Goal: Task Accomplishment & Management: Complete application form

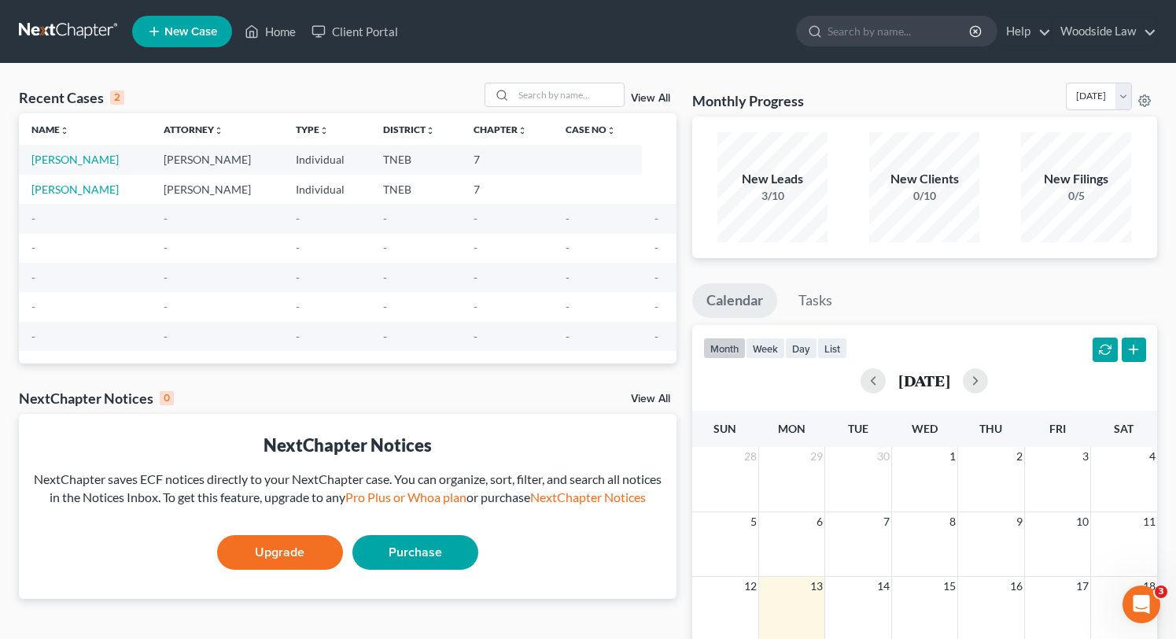
click at [660, 101] on link "View All" at bounding box center [650, 98] width 39 height 11
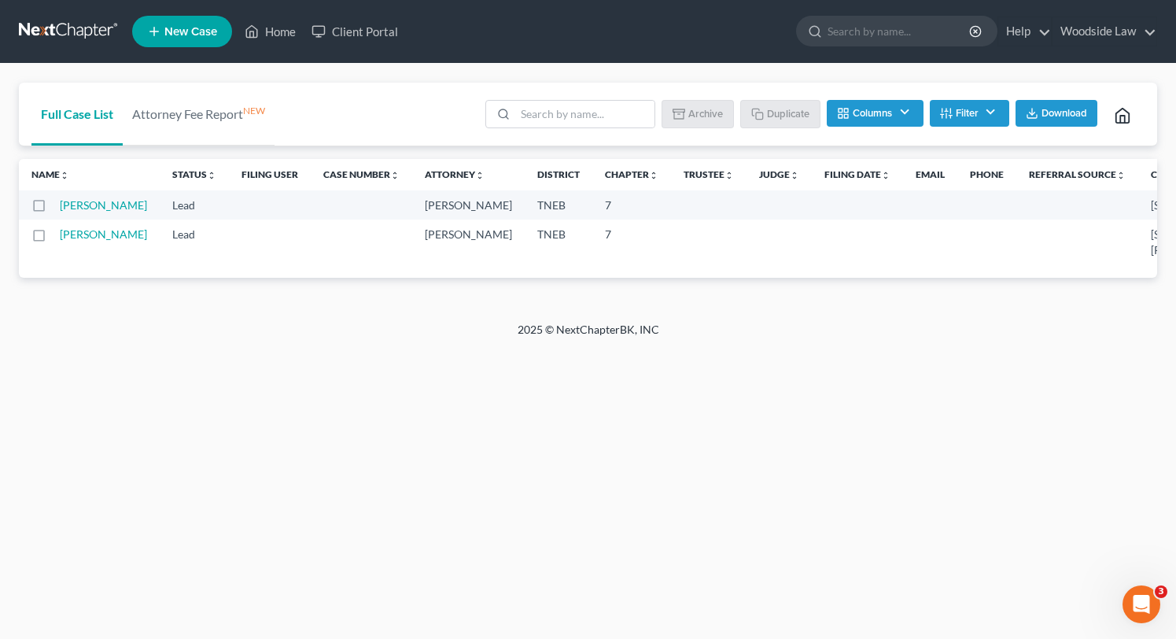
click at [989, 106] on button "Filter" at bounding box center [969, 113] width 79 height 27
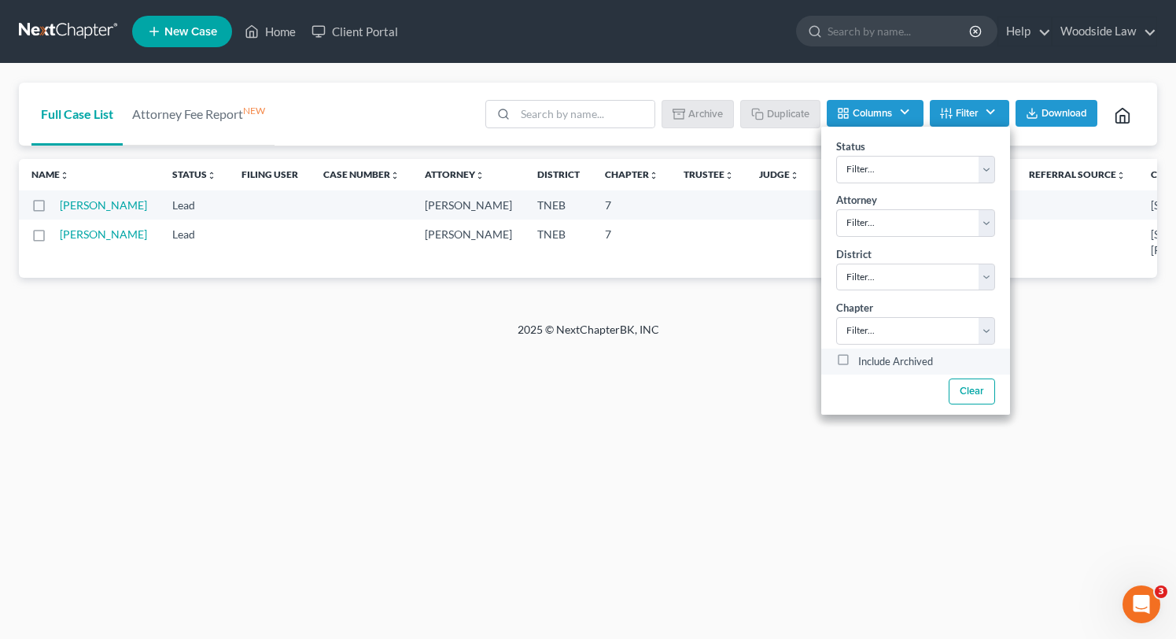
click at [858, 359] on label "Include Archived" at bounding box center [895, 361] width 75 height 19
click at [864, 359] on input "Include Archived" at bounding box center [869, 357] width 10 height 10
checkbox input "true"
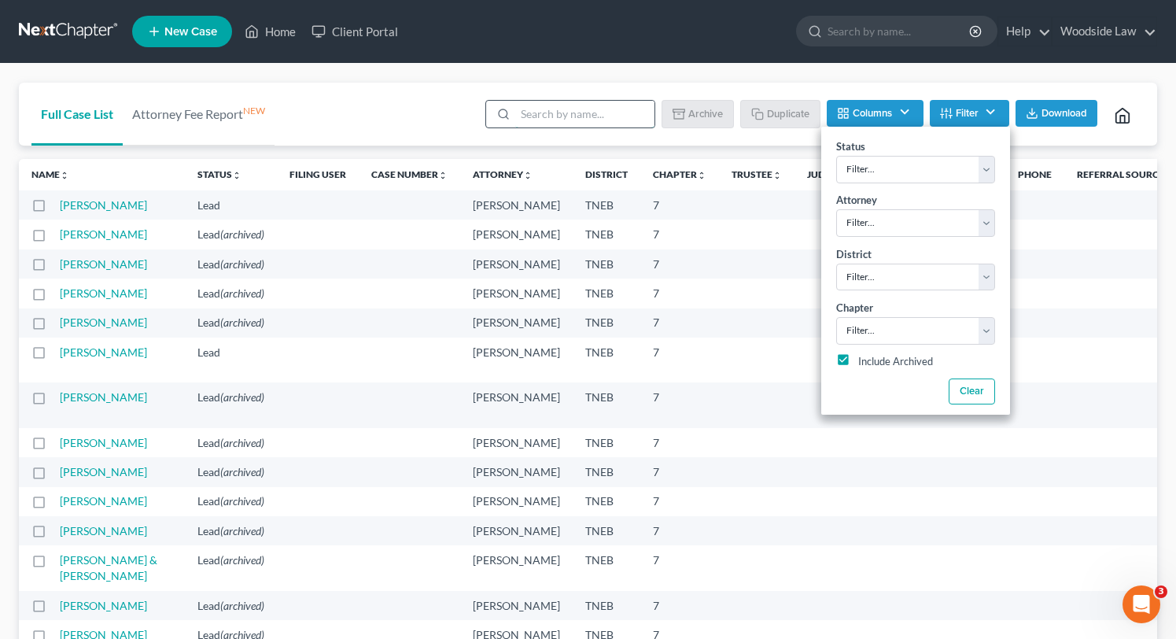
click at [585, 115] on input "search" at bounding box center [584, 114] width 139 height 27
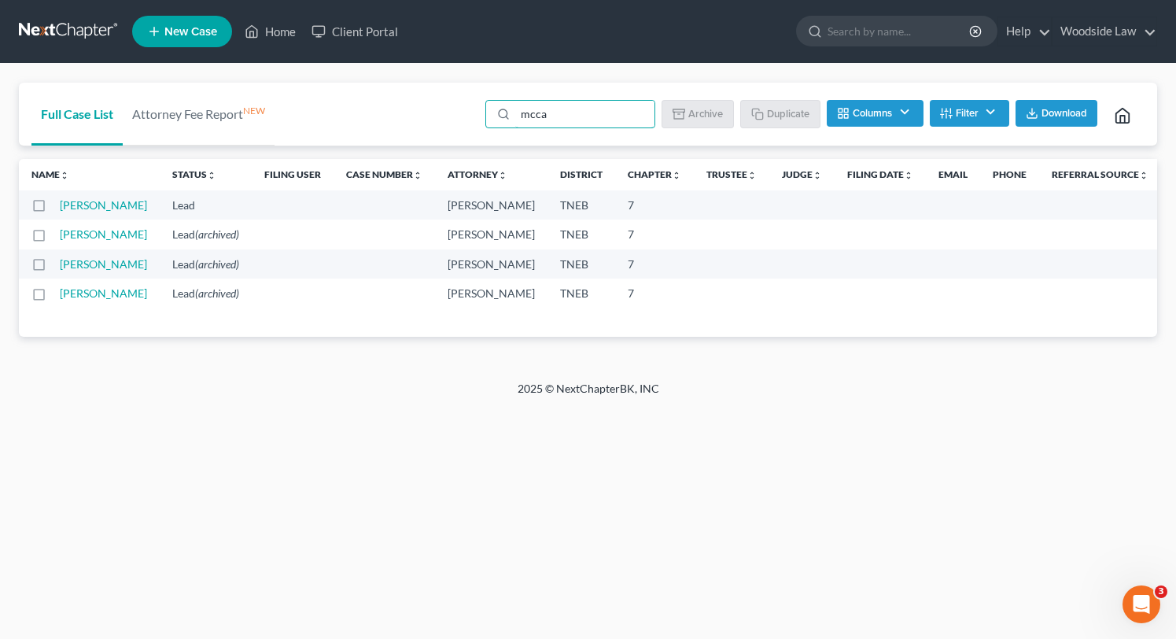
click at [53, 238] on label at bounding box center [53, 238] width 0 height 0
type input "mcca"
click at [60, 237] on input "checkbox" at bounding box center [65, 232] width 10 height 10
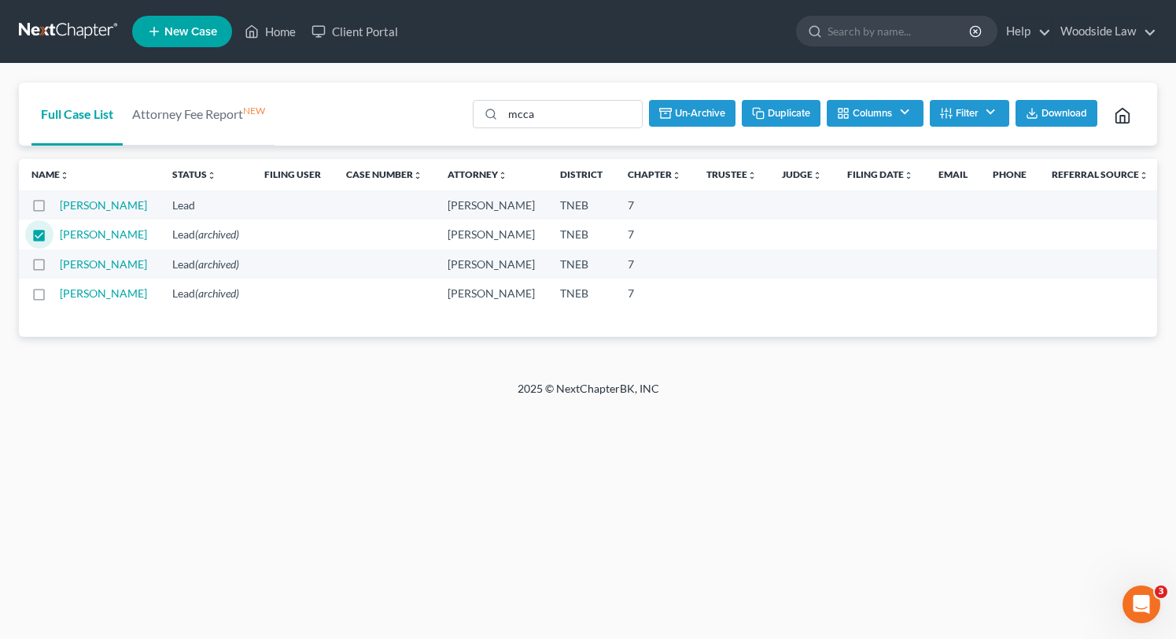
click at [698, 108] on button "Un-archive" at bounding box center [692, 113] width 87 height 27
checkbox input "false"
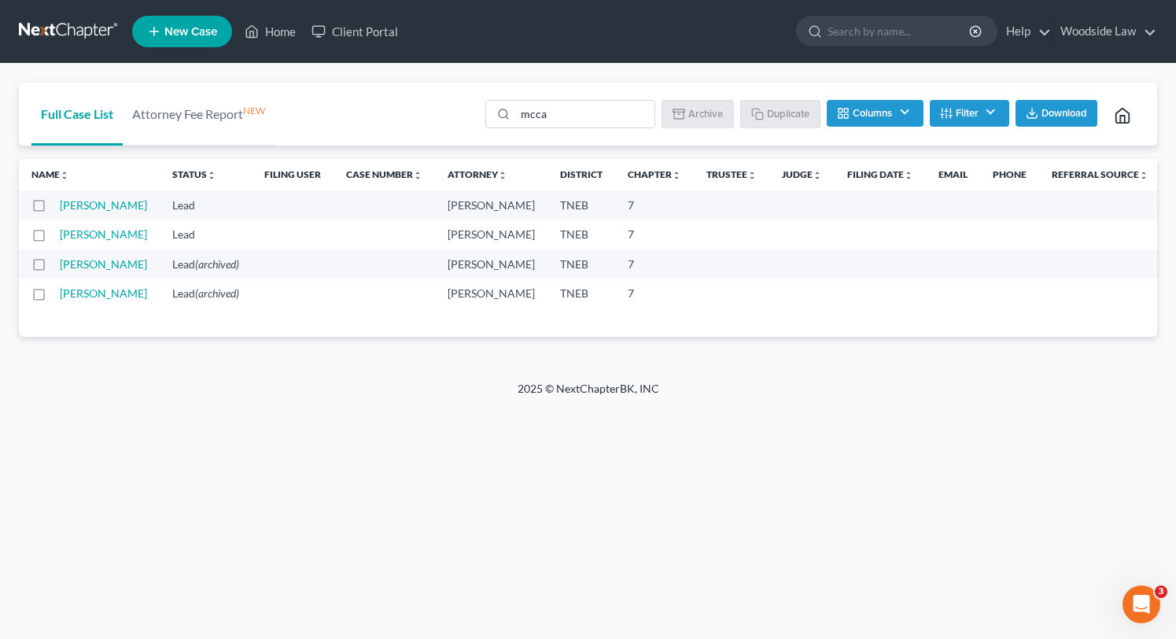
click at [53, 209] on label at bounding box center [53, 209] width 0 height 0
click at [60, 205] on input "checkbox" at bounding box center [65, 202] width 10 height 10
click at [688, 112] on button "Archive" at bounding box center [700, 113] width 71 height 27
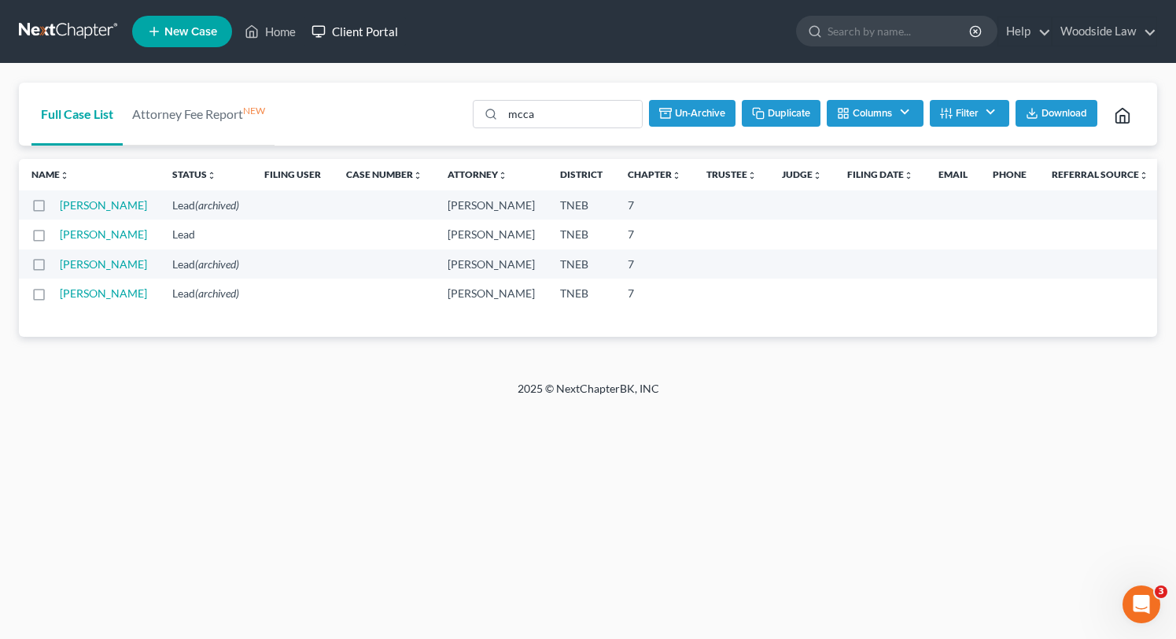
checkbox input "false"
click at [274, 34] on link "Home" at bounding box center [270, 31] width 67 height 28
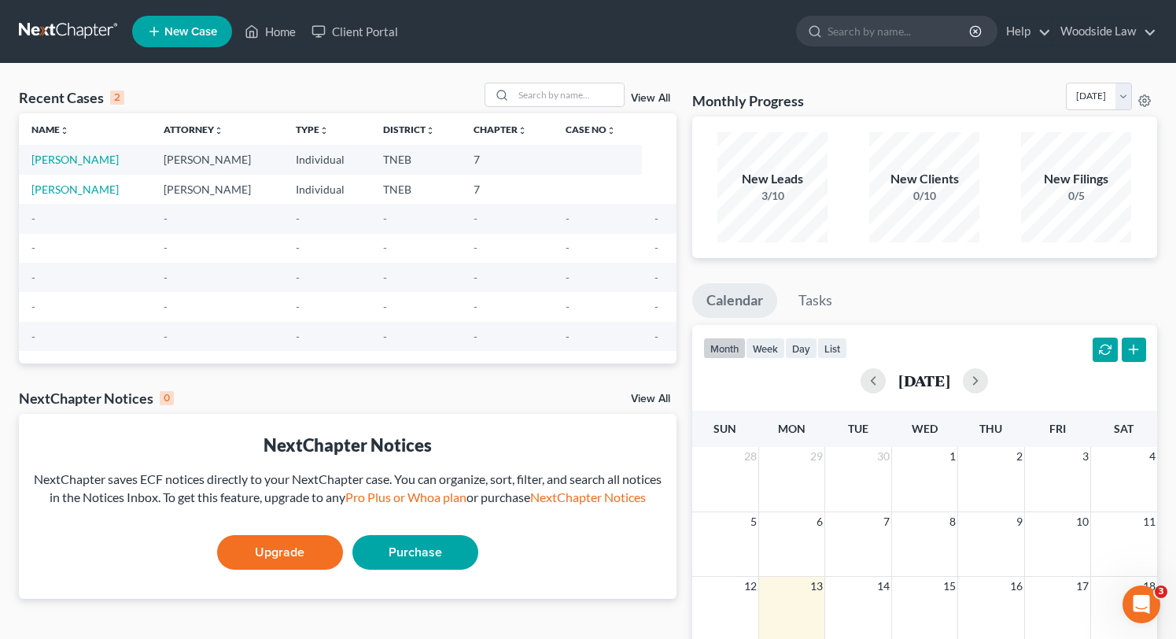
click at [83, 196] on td "[PERSON_NAME]" at bounding box center [85, 189] width 132 height 29
click at [81, 190] on link "[PERSON_NAME]" at bounding box center [74, 188] width 87 height 13
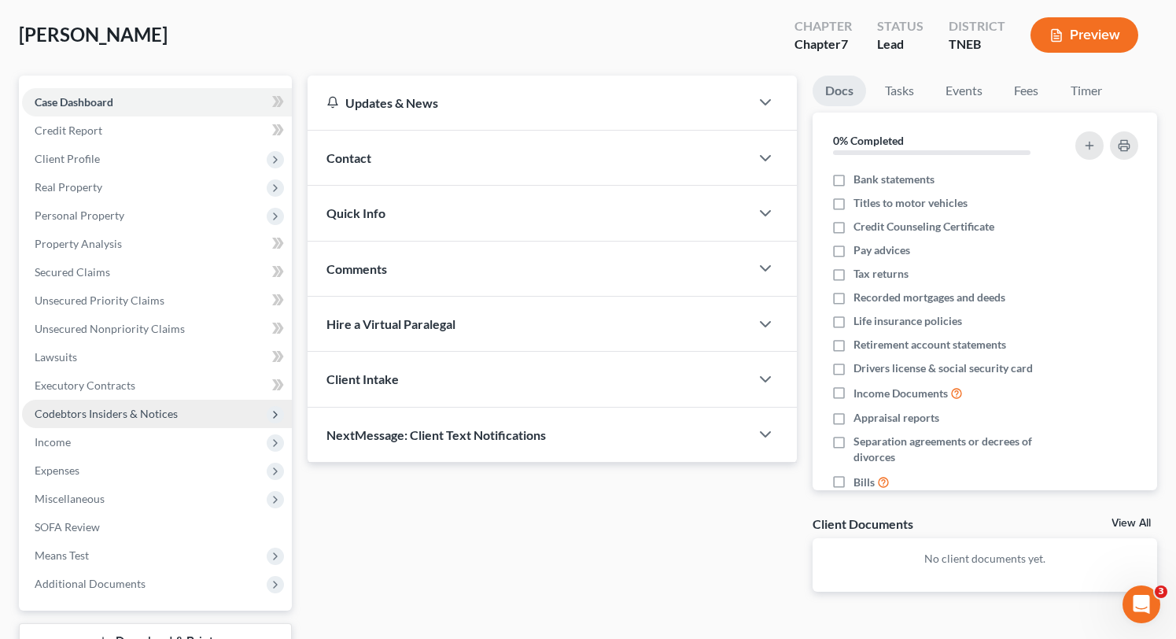
scroll to position [74, 0]
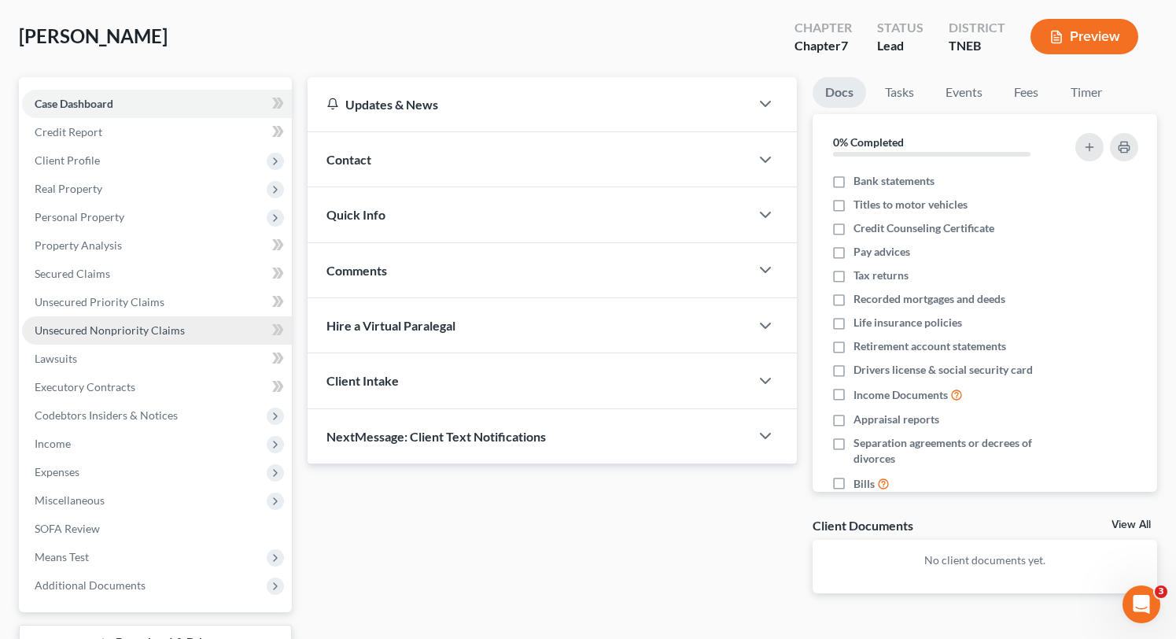
click at [123, 333] on span "Unsecured Nonpriority Claims" at bounding box center [110, 329] width 150 height 13
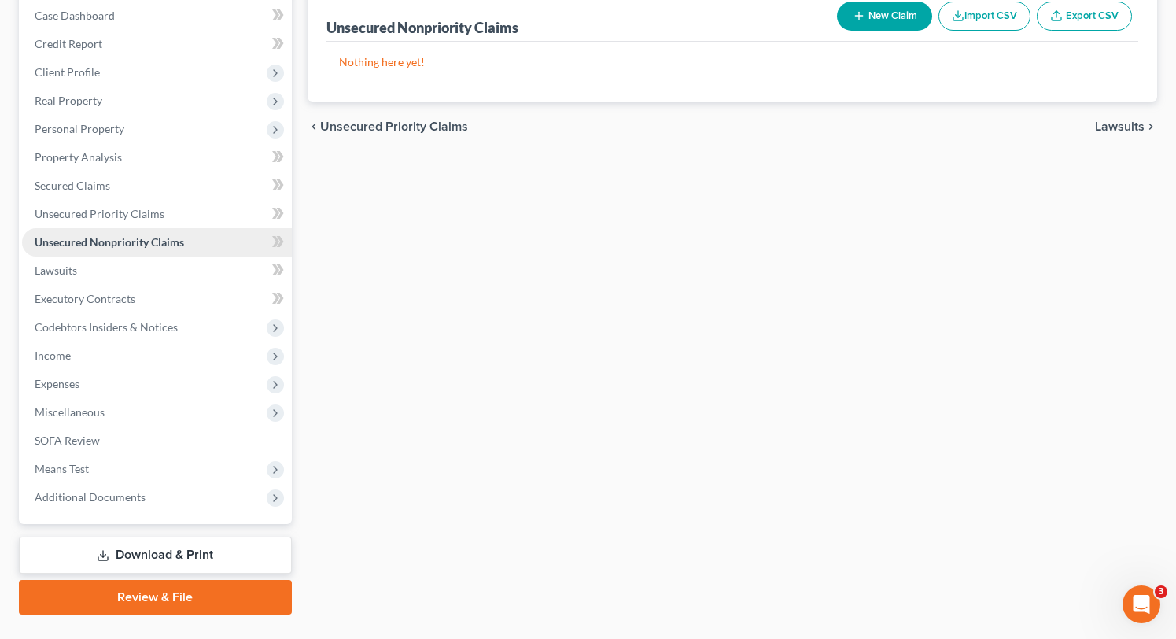
scroll to position [196, 0]
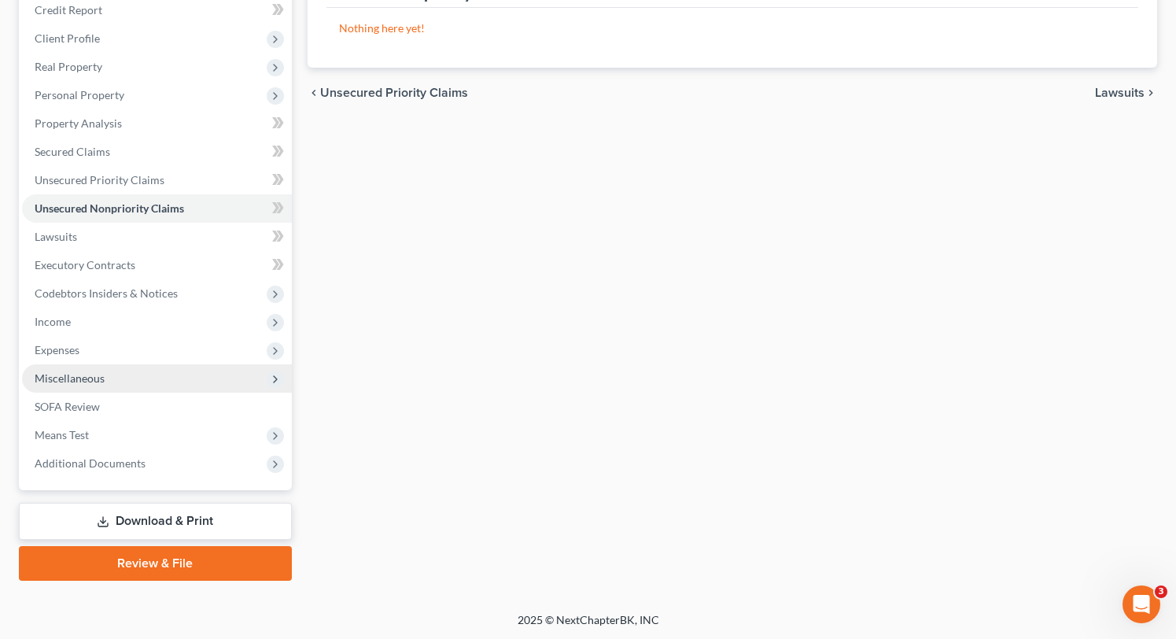
click at [78, 384] on span "Miscellaneous" at bounding box center [157, 378] width 270 height 28
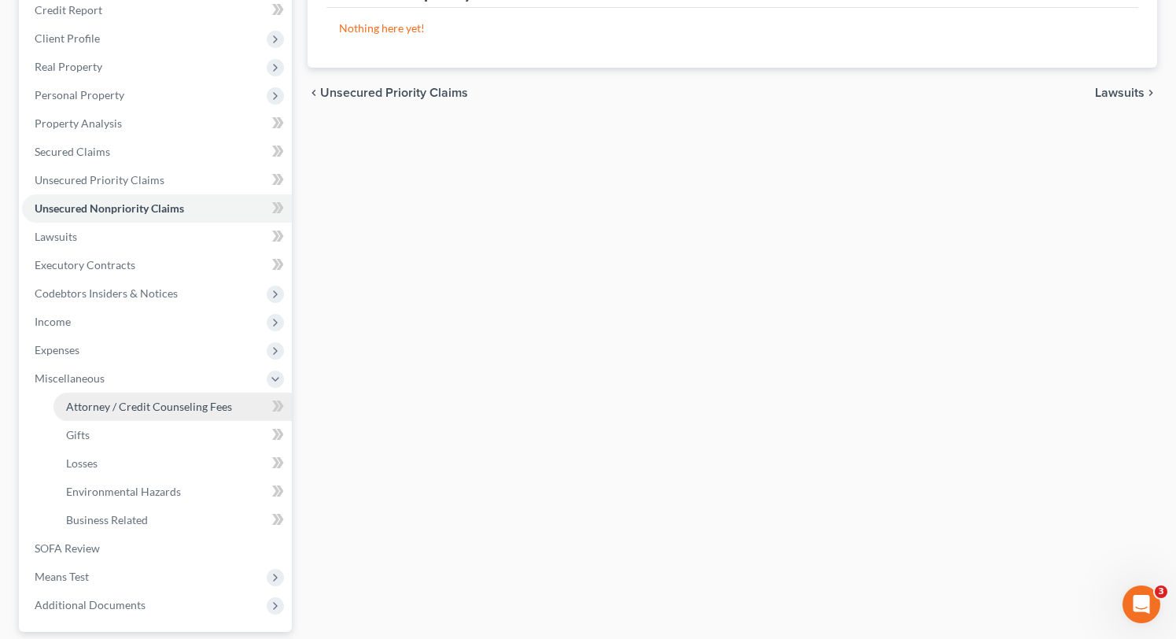
click at [136, 400] on span "Attorney / Credit Counseling Fees" at bounding box center [149, 406] width 166 height 13
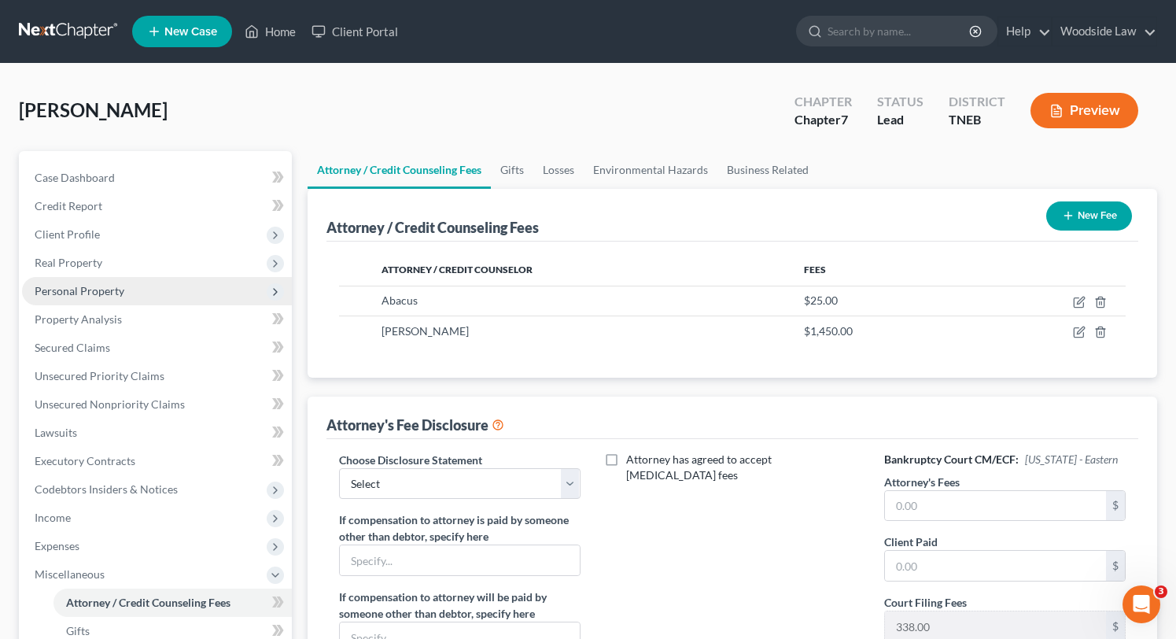
click at [68, 289] on span "Personal Property" at bounding box center [80, 290] width 90 height 13
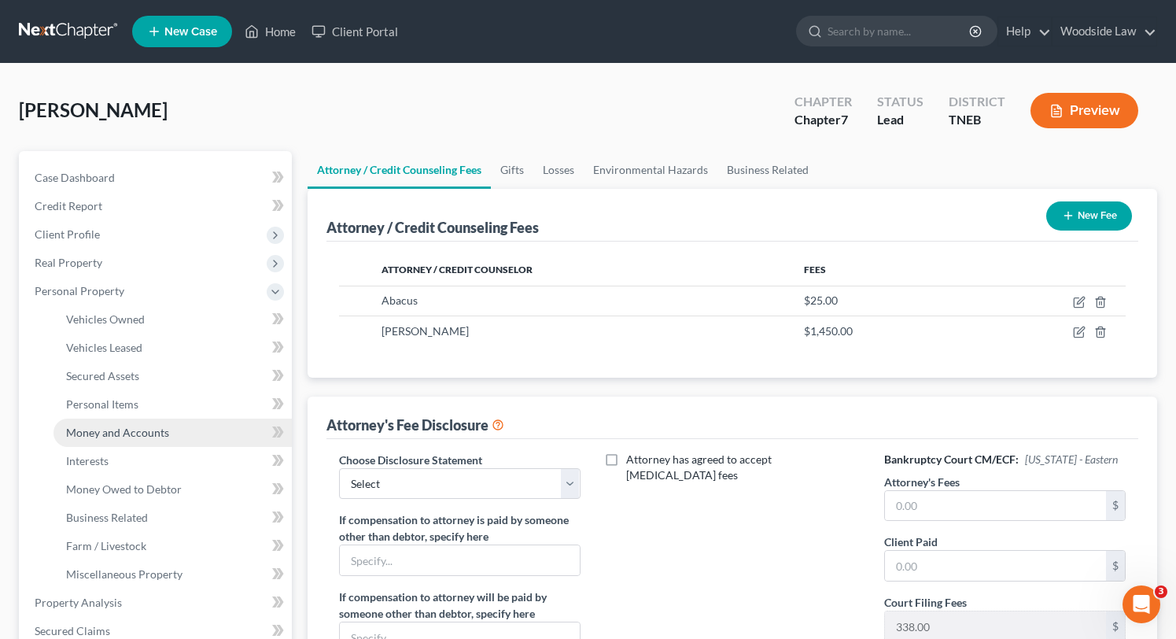
click at [124, 435] on span "Money and Accounts" at bounding box center [117, 432] width 103 height 13
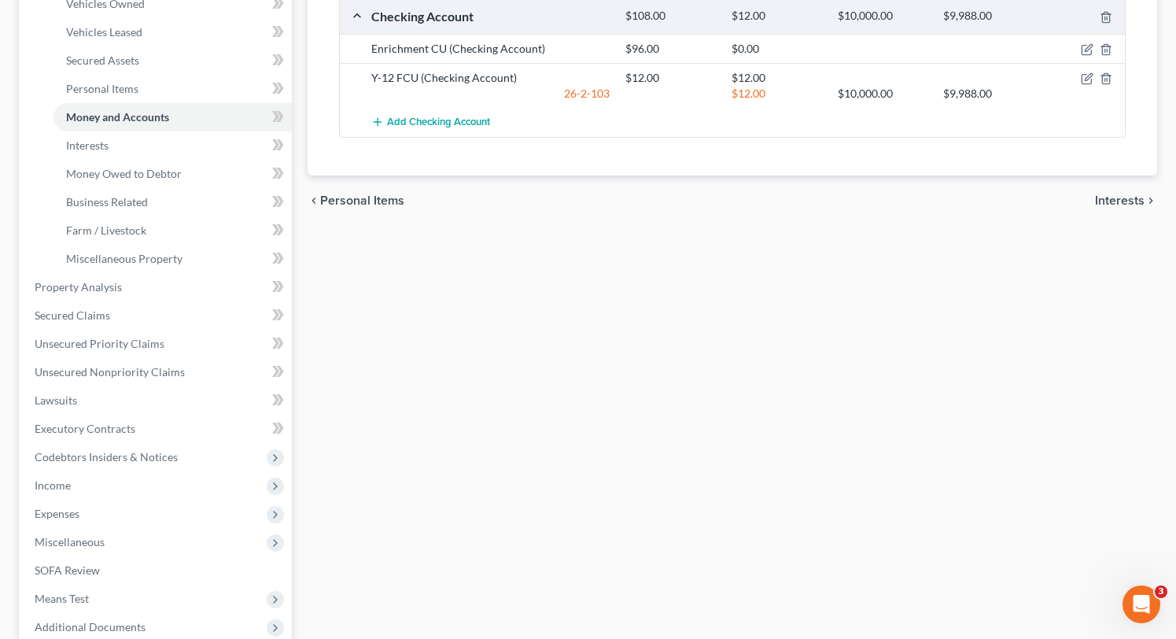
scroll to position [317, 0]
click at [114, 248] on link "Miscellaneous Property" at bounding box center [172, 257] width 238 height 28
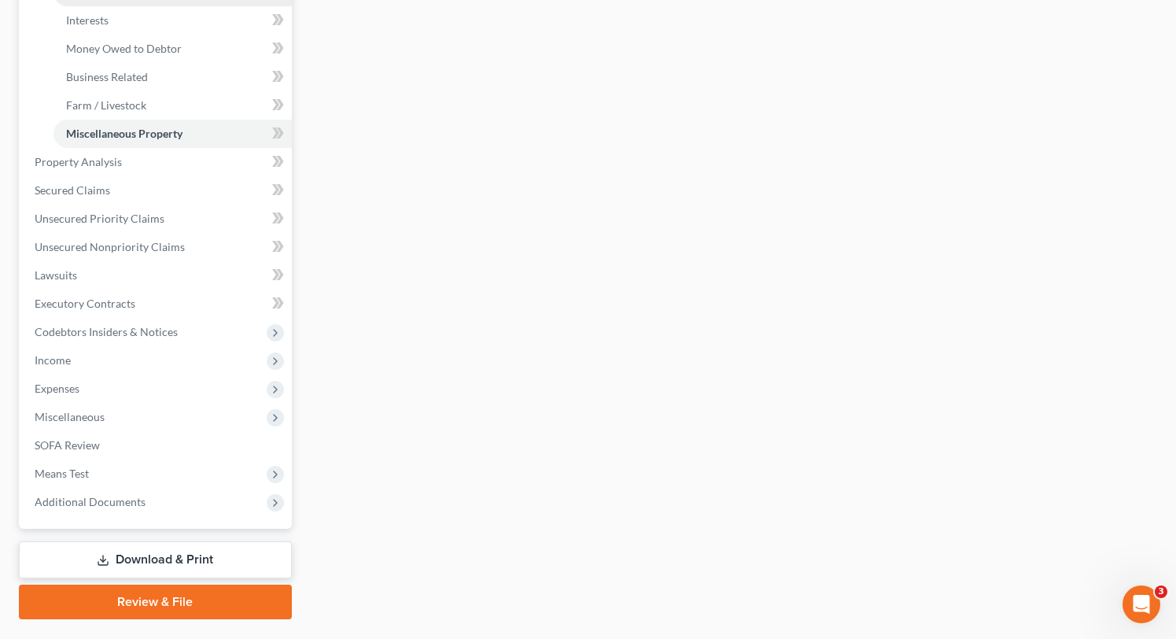
scroll to position [479, 0]
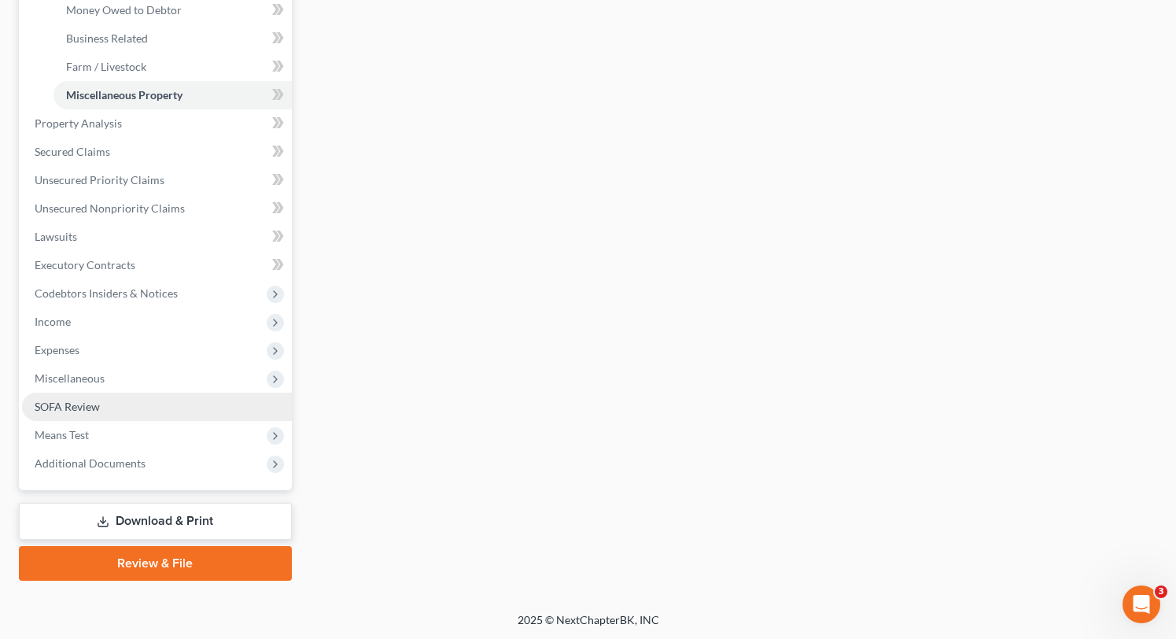
click at [76, 404] on span "SOFA Review" at bounding box center [67, 406] width 65 height 13
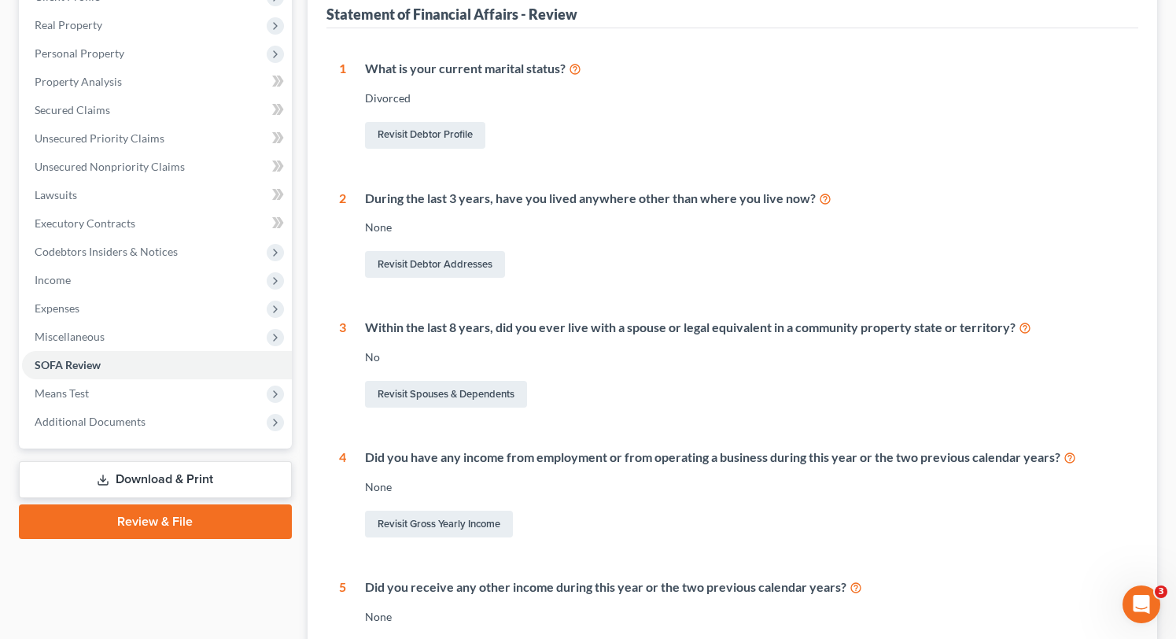
scroll to position [435, 0]
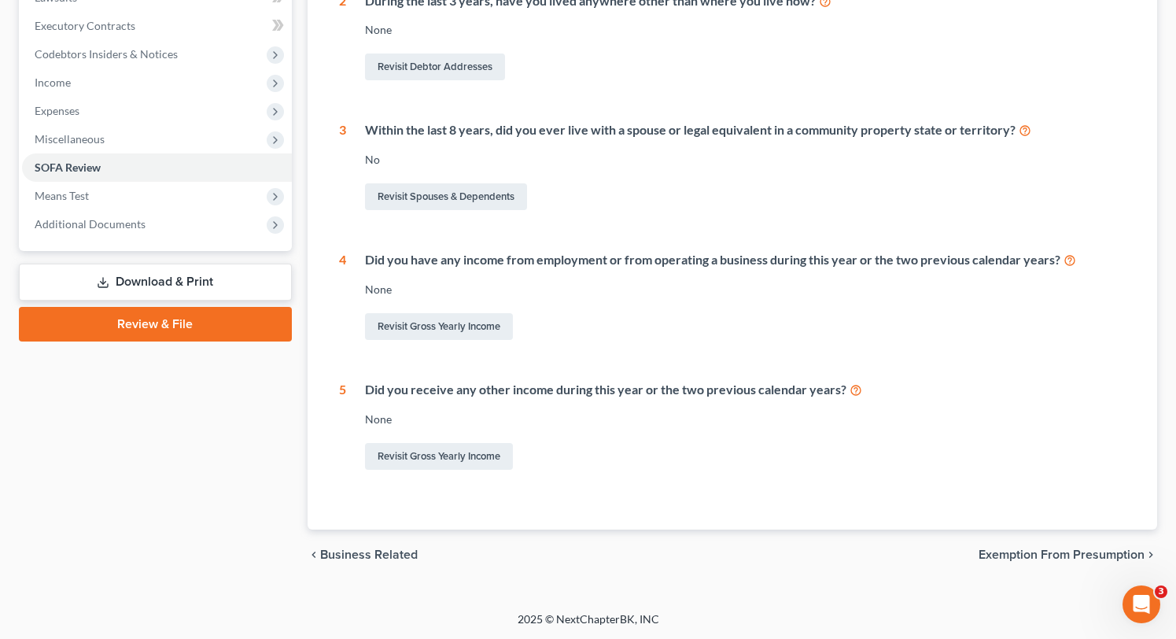
click at [1101, 551] on span "Exemption from Presumption" at bounding box center [1061, 554] width 166 height 13
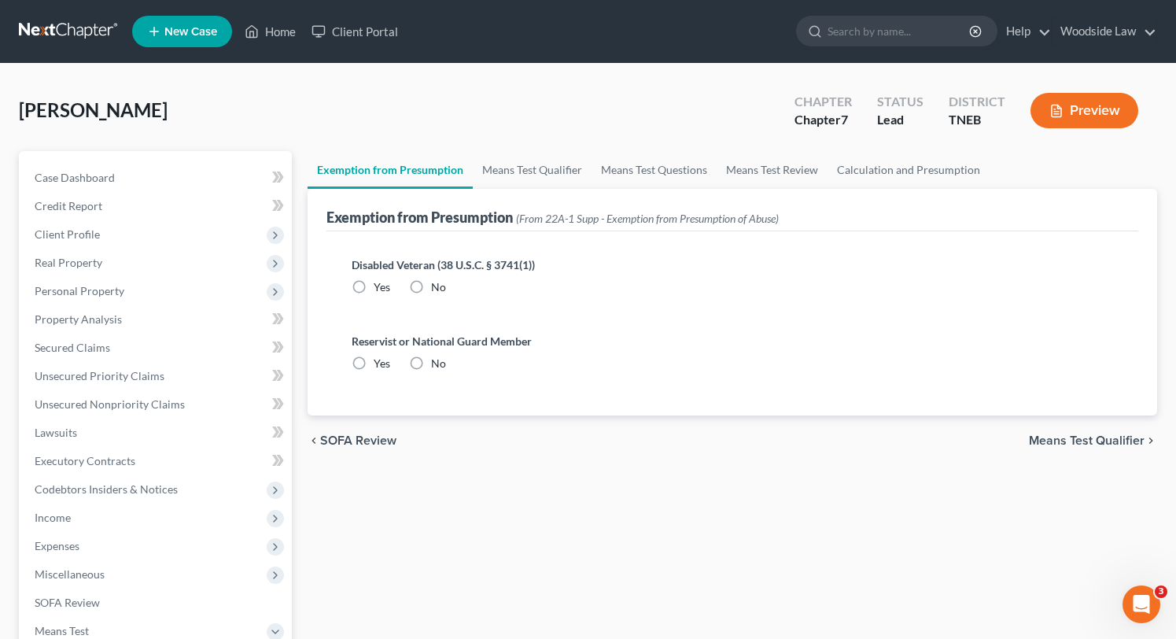
click at [431, 286] on label "No" at bounding box center [438, 287] width 15 height 16
click at [437, 286] on input "No" at bounding box center [442, 284] width 10 height 10
radio input "true"
click at [431, 362] on label "No" at bounding box center [438, 364] width 15 height 16
click at [437, 362] on input "No" at bounding box center [442, 361] width 10 height 10
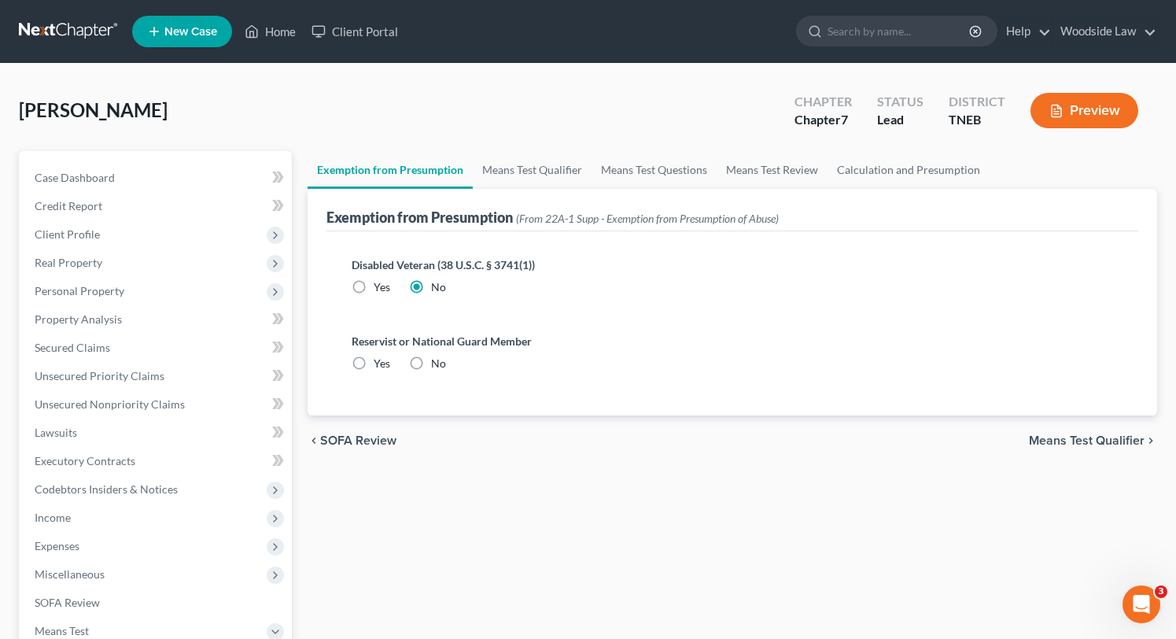
radio input "true"
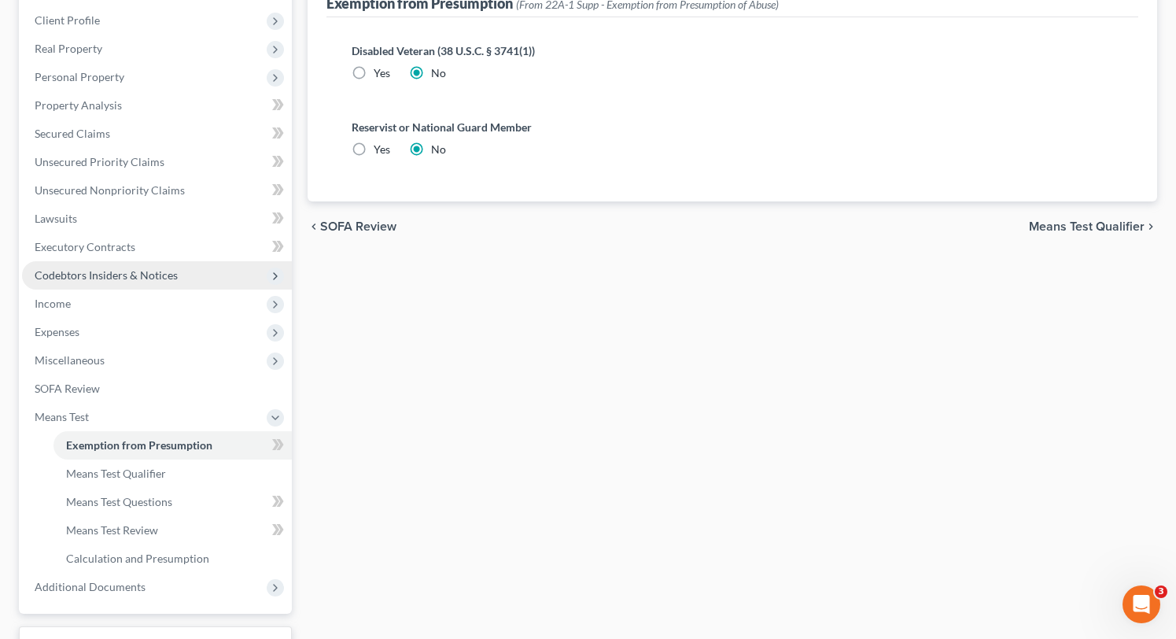
scroll to position [216, 0]
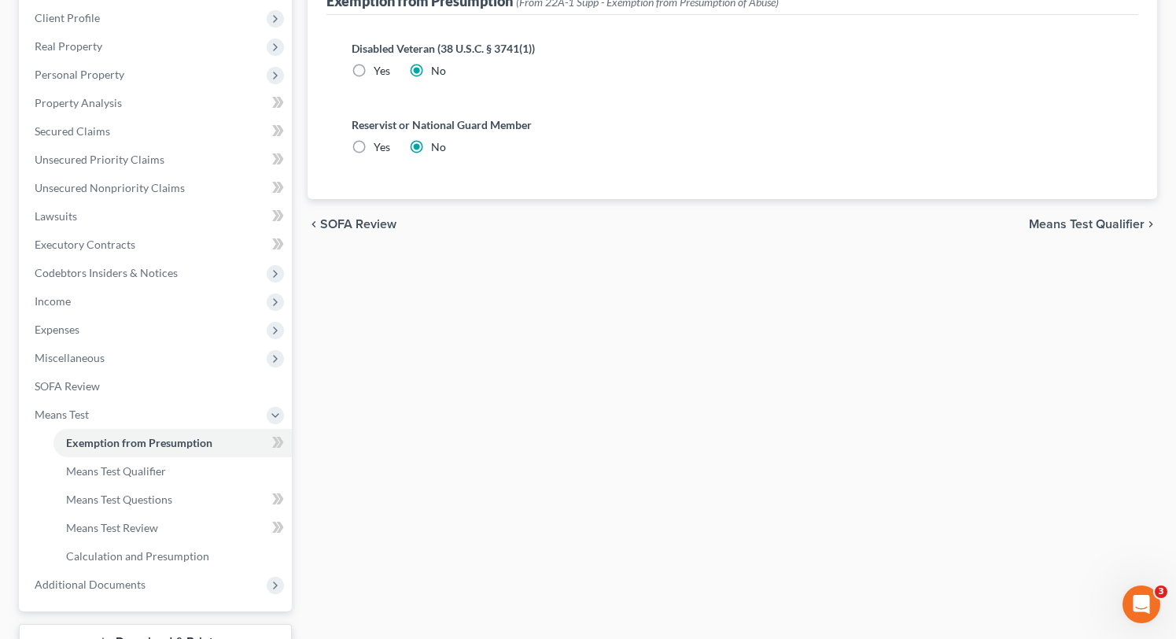
click at [1089, 230] on span "Means Test Qualifier" at bounding box center [1087, 224] width 116 height 13
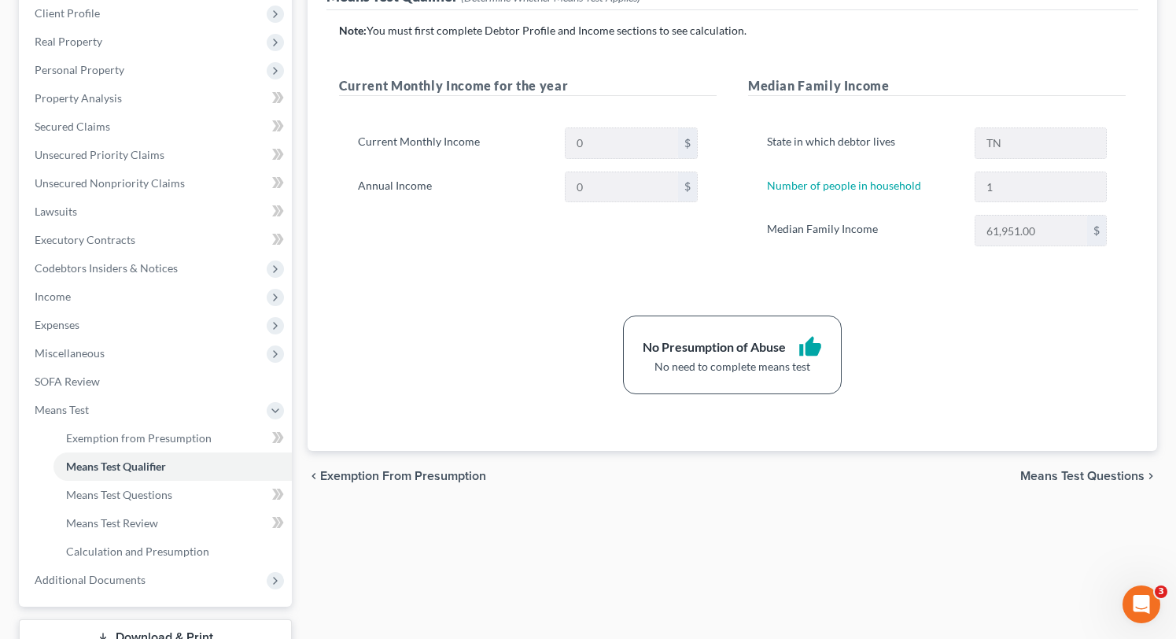
scroll to position [337, 0]
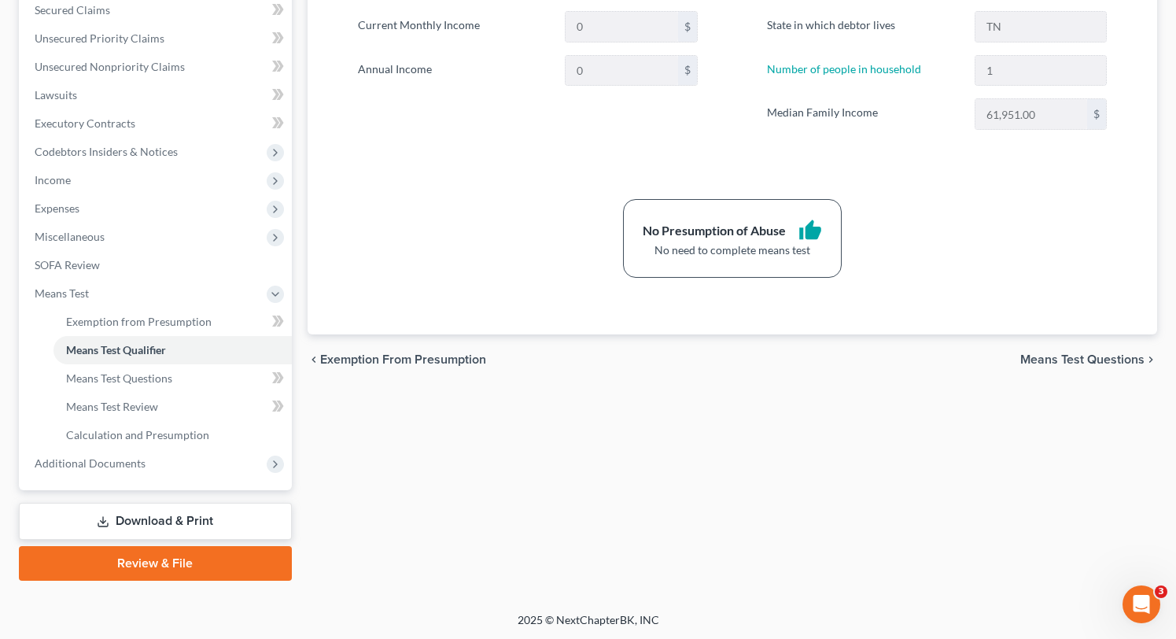
click at [1094, 355] on span "Means Test Questions" at bounding box center [1082, 359] width 124 height 13
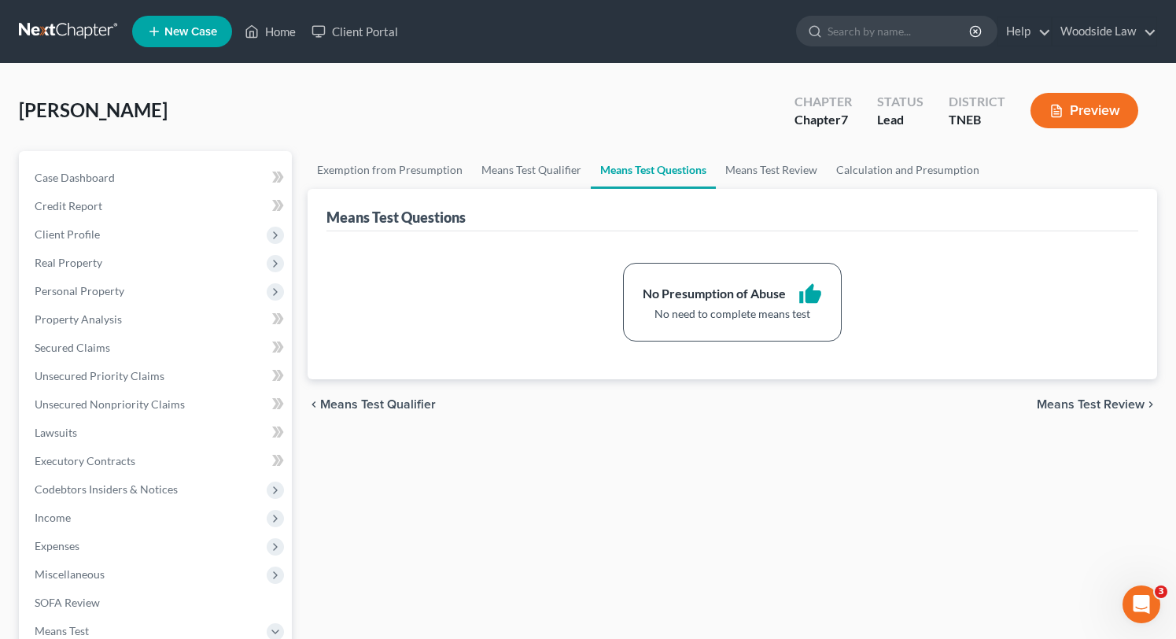
click at [1102, 404] on span "Means Test Review" at bounding box center [1091, 404] width 108 height 13
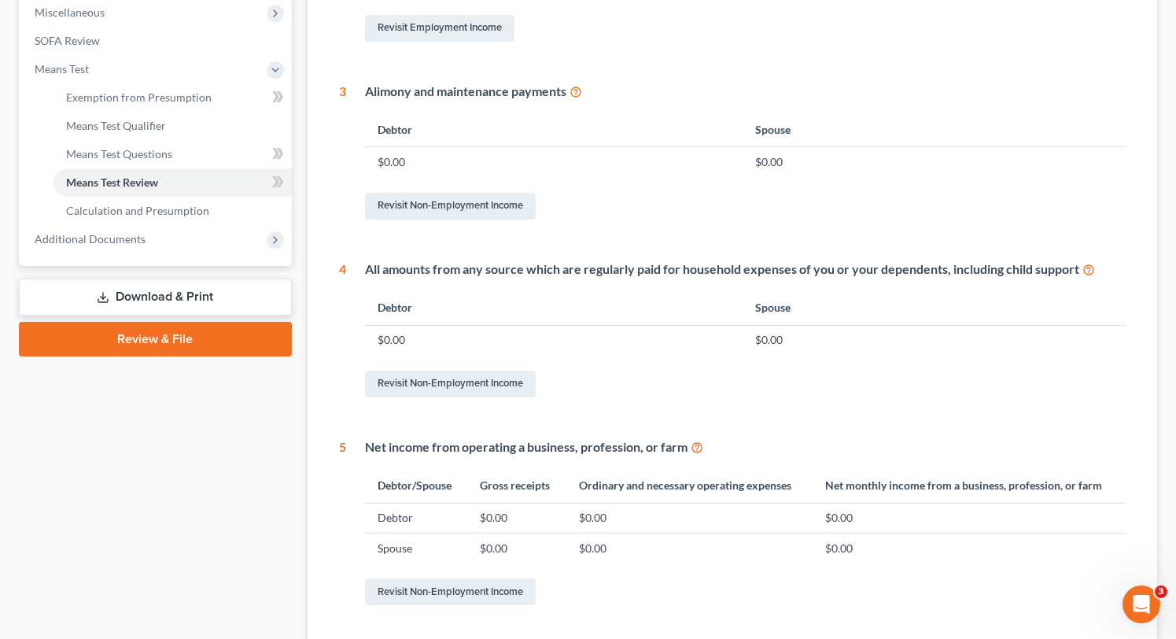
scroll to position [697, 0]
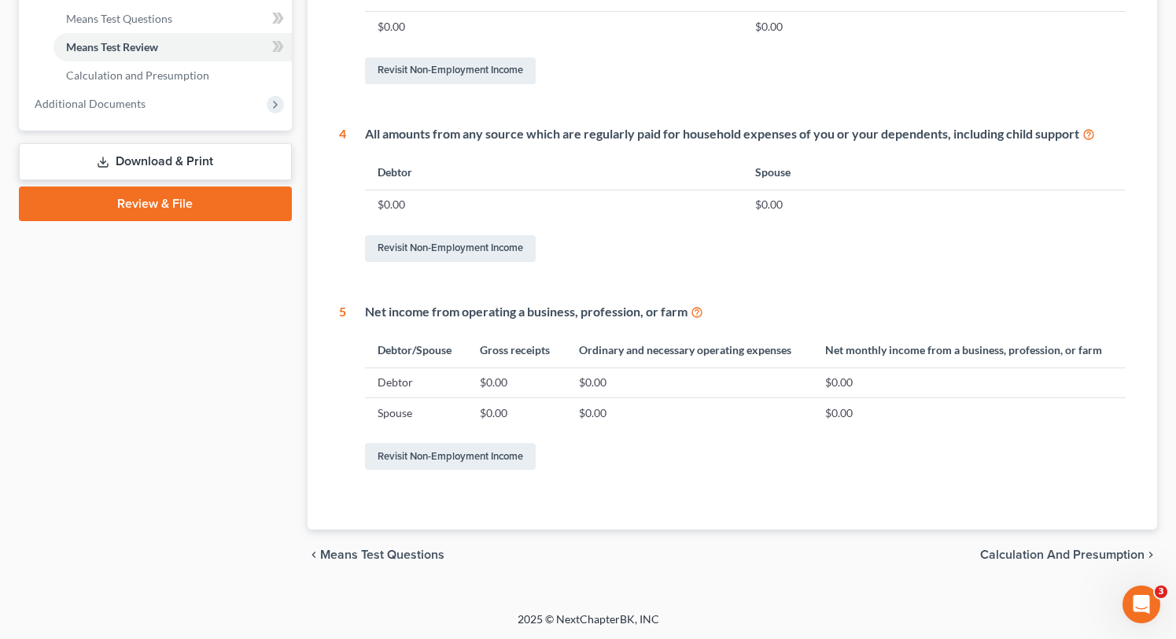
click at [1092, 553] on span "Calculation and Presumption" at bounding box center [1062, 554] width 164 height 13
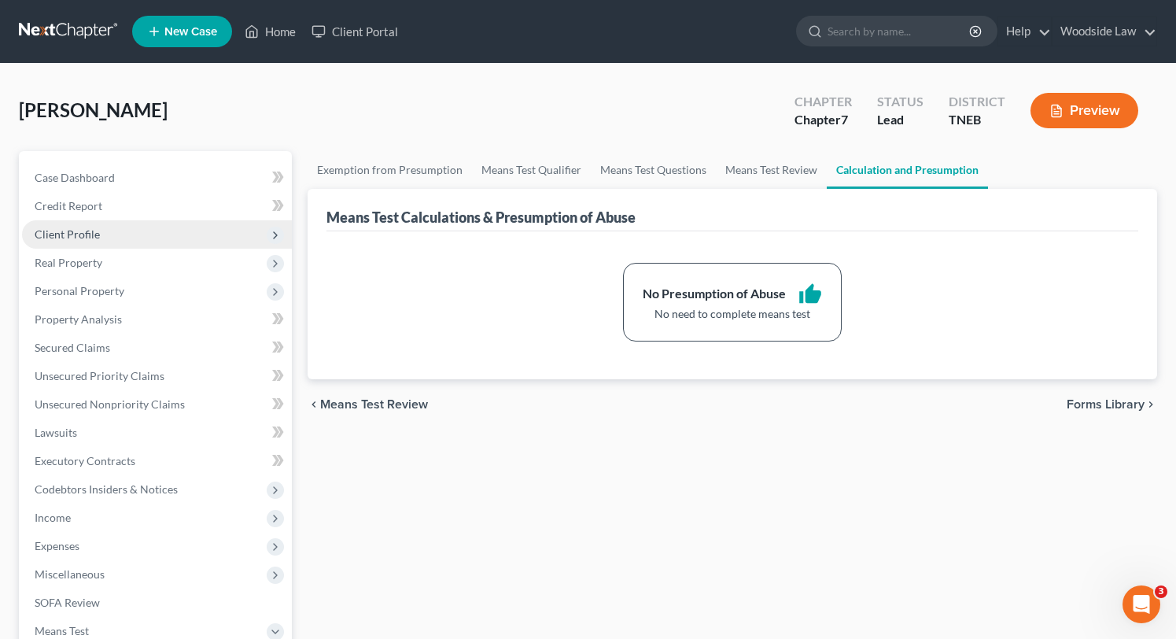
click at [79, 238] on span "Client Profile" at bounding box center [67, 233] width 65 height 13
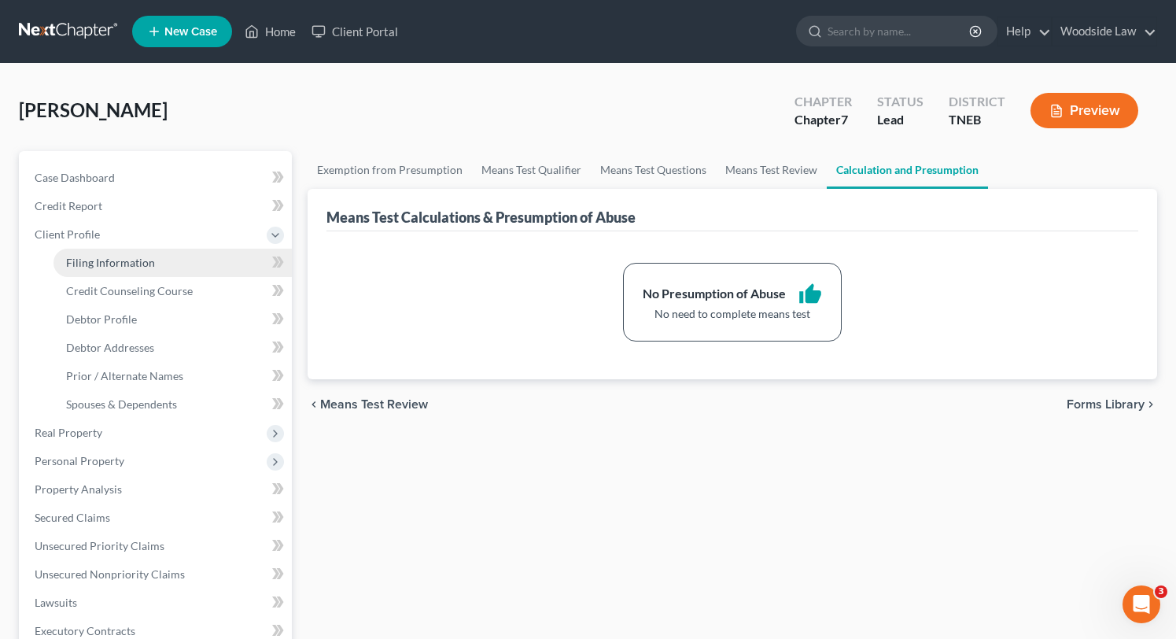
click at [106, 253] on link "Filing Information" at bounding box center [172, 263] width 238 height 28
select select "1"
select select "0"
select select "74"
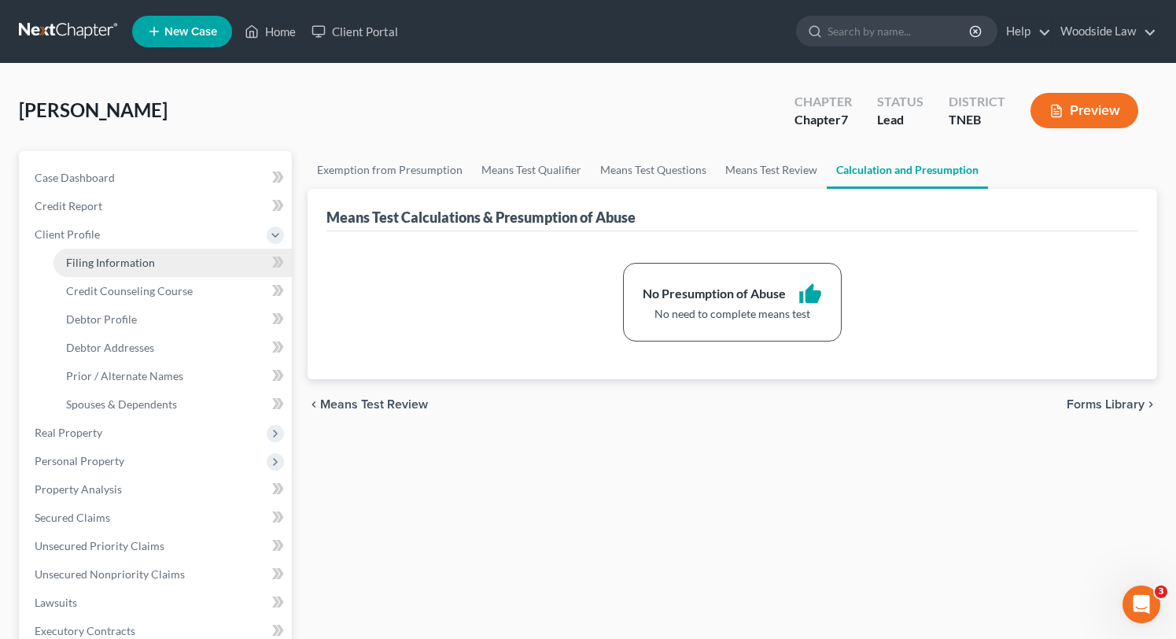
select select "0"
select select "44"
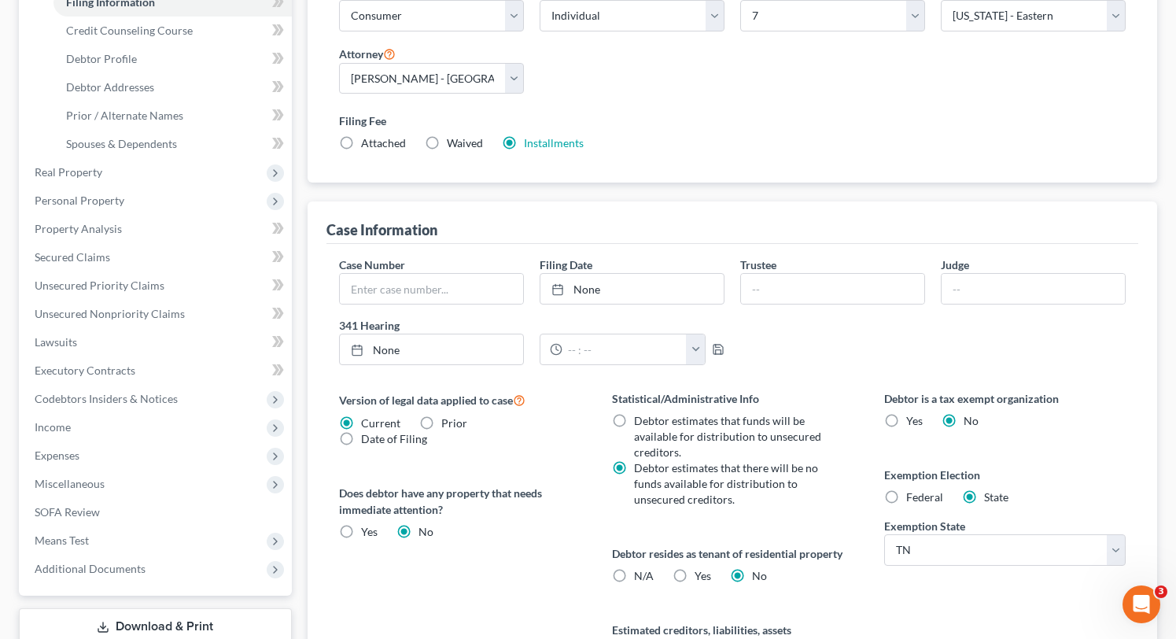
scroll to position [444, 0]
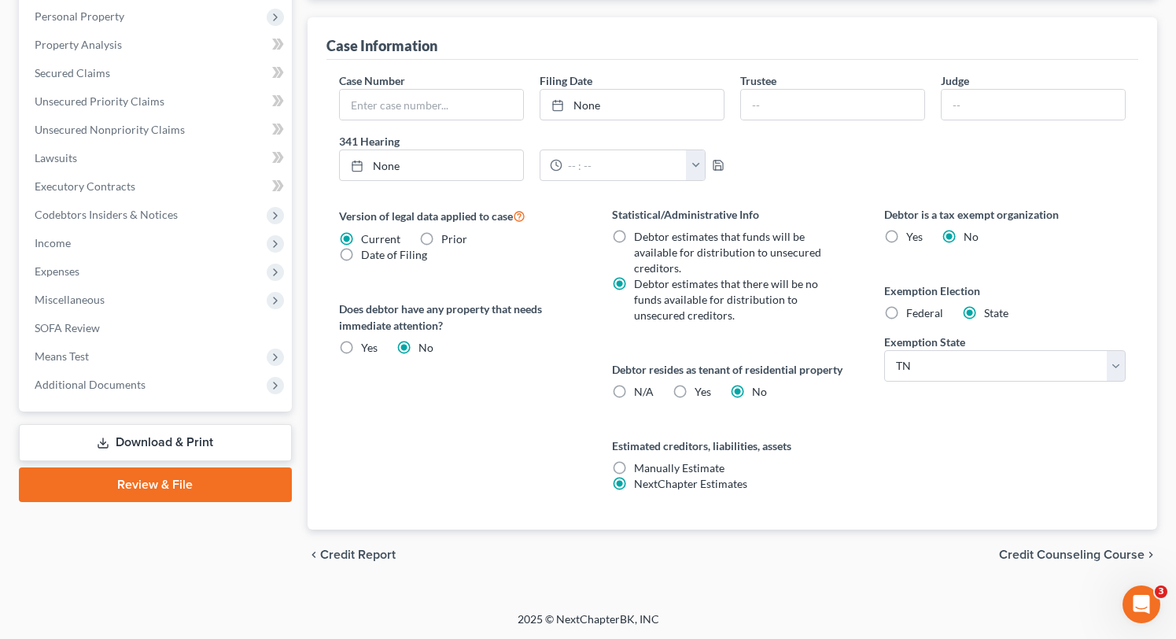
click at [1084, 555] on span "Credit Counseling Course" at bounding box center [1072, 554] width 146 height 13
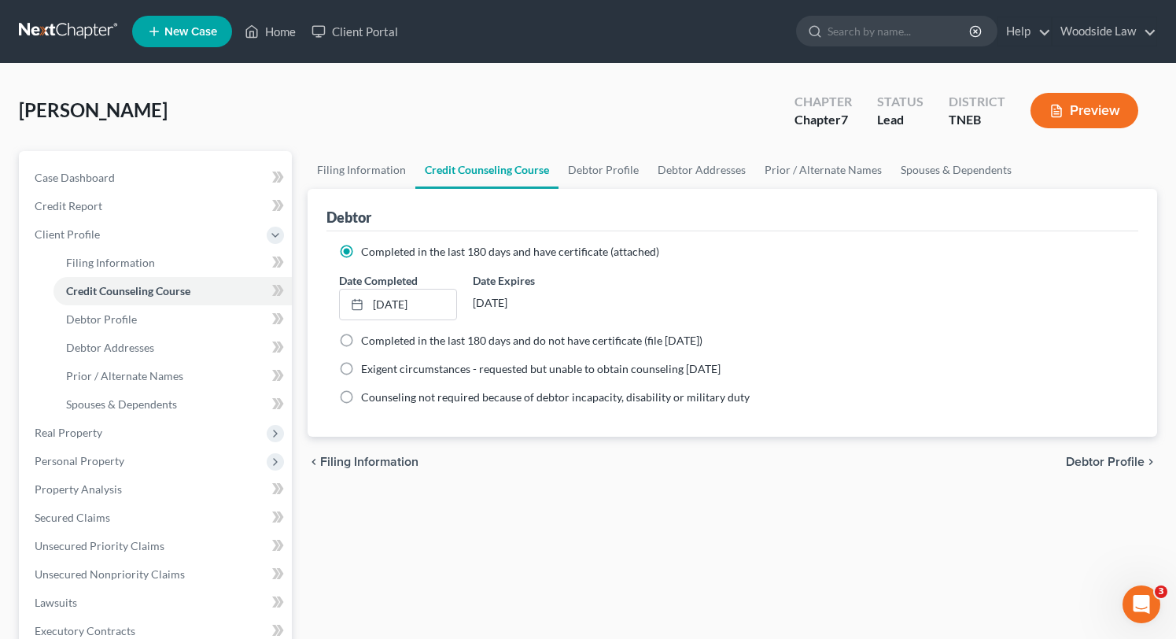
click at [1114, 459] on span "Debtor Profile" at bounding box center [1105, 461] width 79 height 13
select select "3"
select select "0"
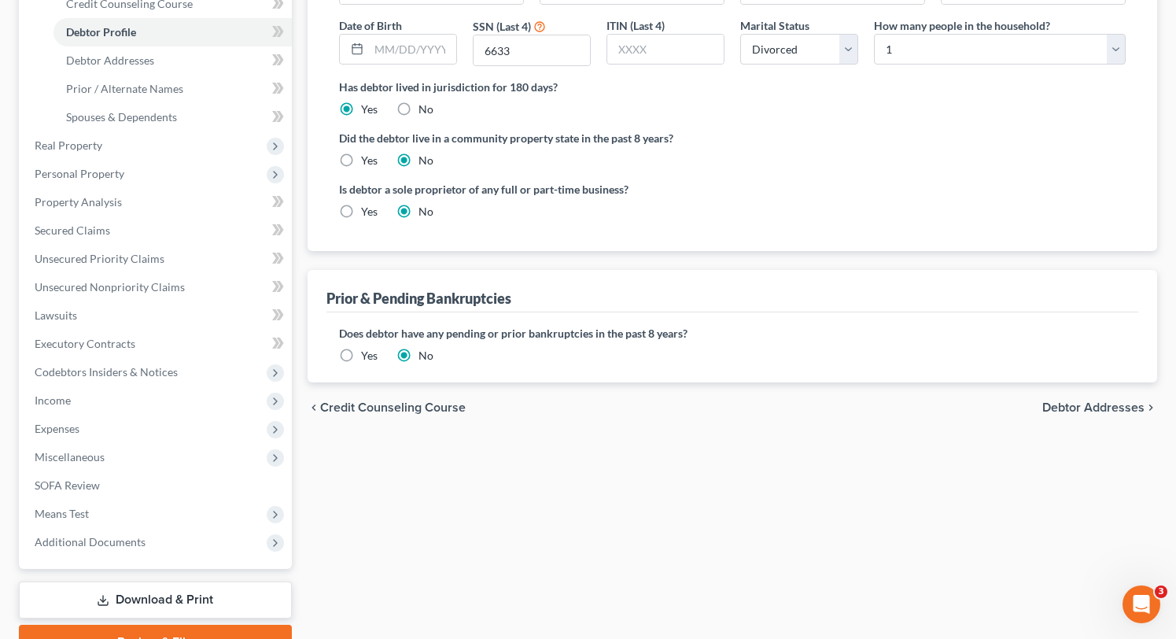
click at [1107, 408] on span "Debtor Addresses" at bounding box center [1093, 407] width 102 height 13
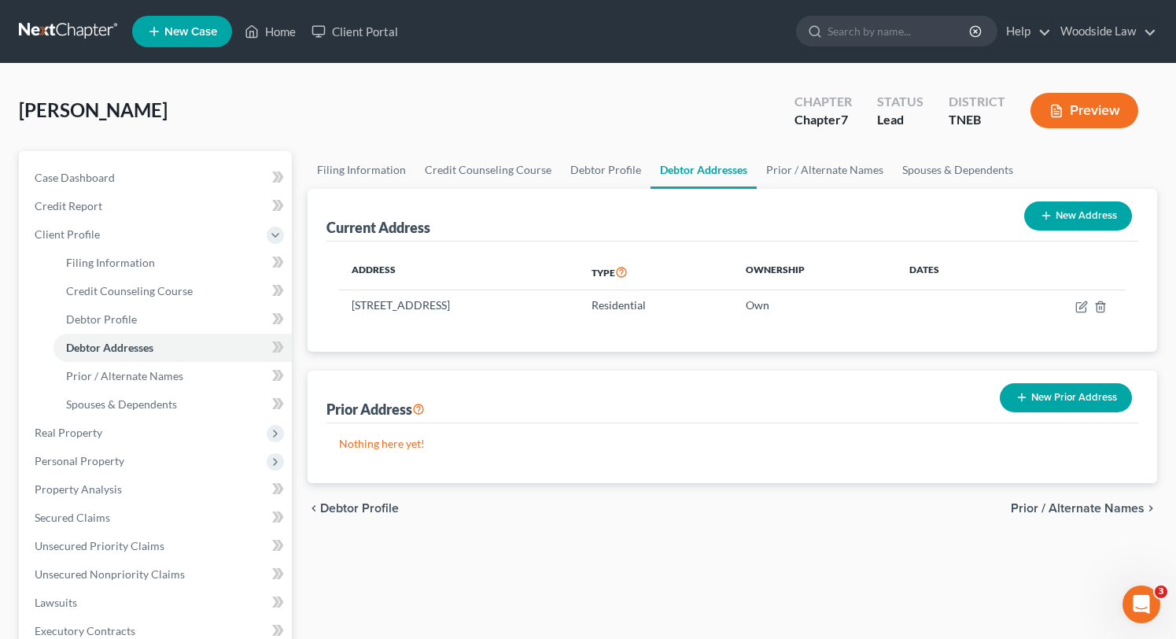
click at [1099, 503] on span "Prior / Alternate Names" at bounding box center [1078, 508] width 134 height 13
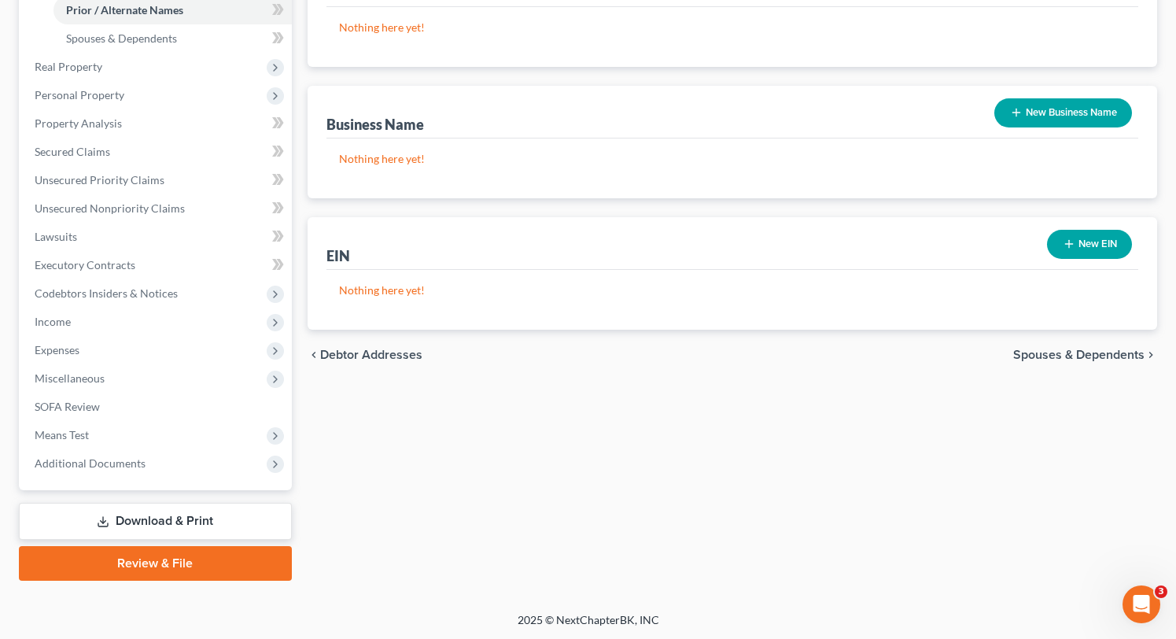
click at [1089, 353] on span "Spouses & Dependents" at bounding box center [1078, 354] width 131 height 13
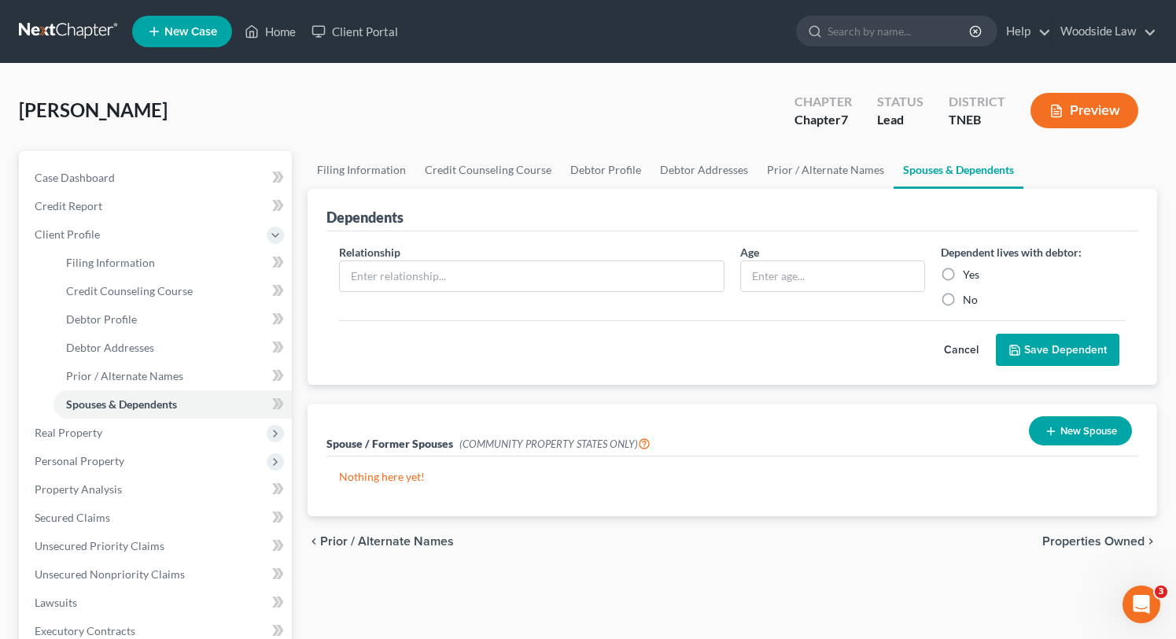
click at [1091, 535] on span "Properties Owned" at bounding box center [1093, 541] width 102 height 13
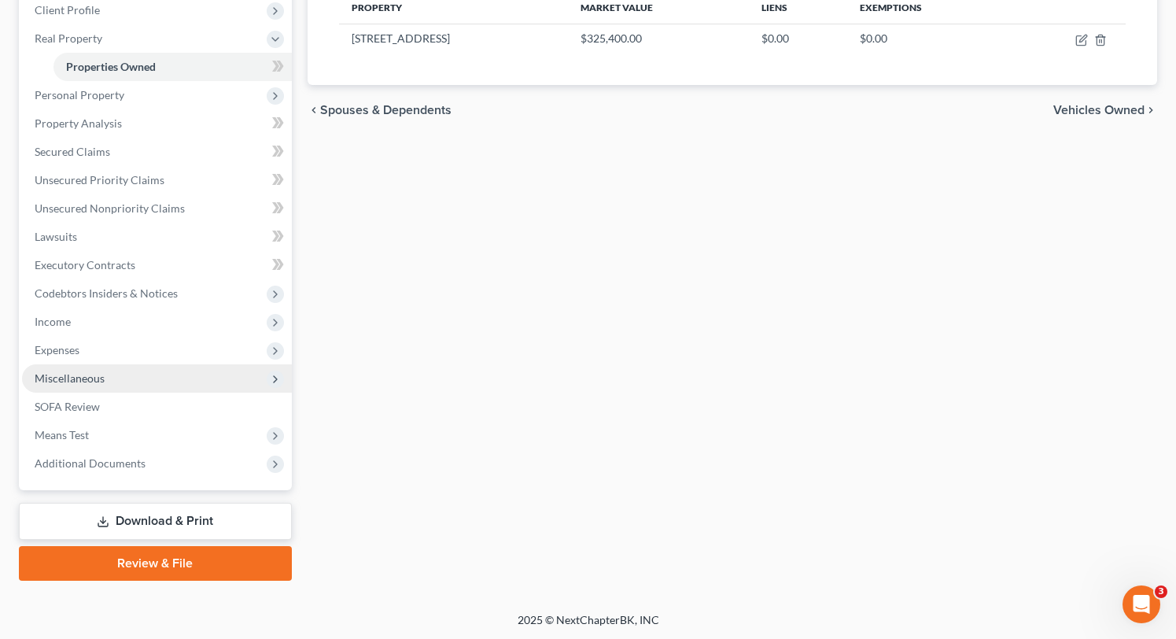
click at [56, 374] on span "Miscellaneous" at bounding box center [70, 377] width 70 height 13
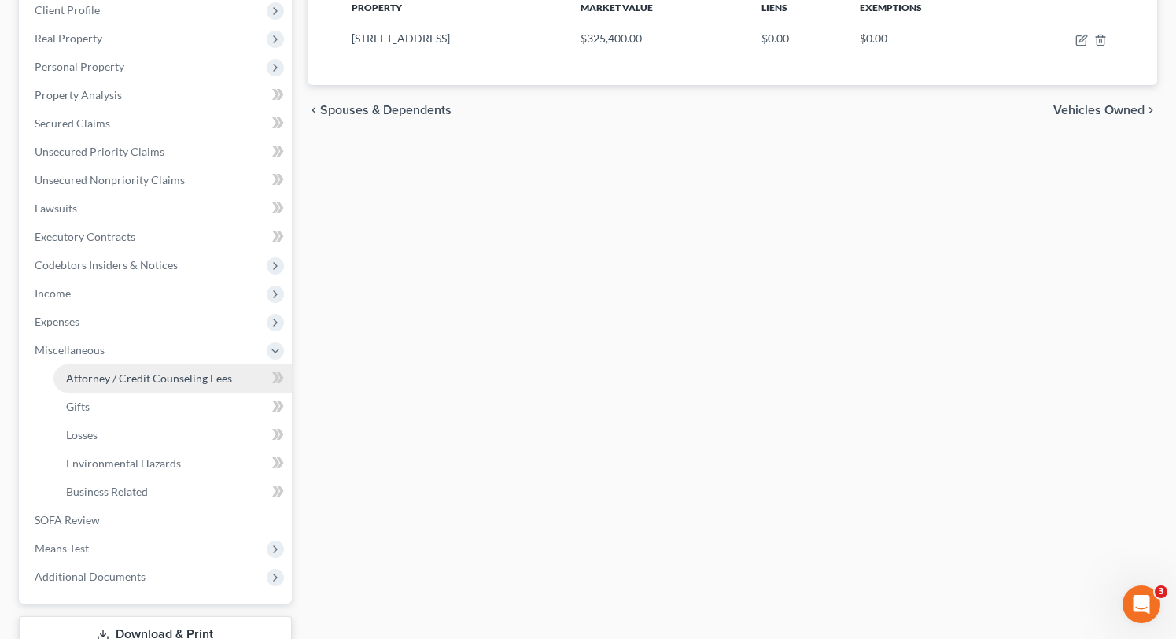
click at [131, 378] on span "Attorney / Credit Counseling Fees" at bounding box center [149, 377] width 166 height 13
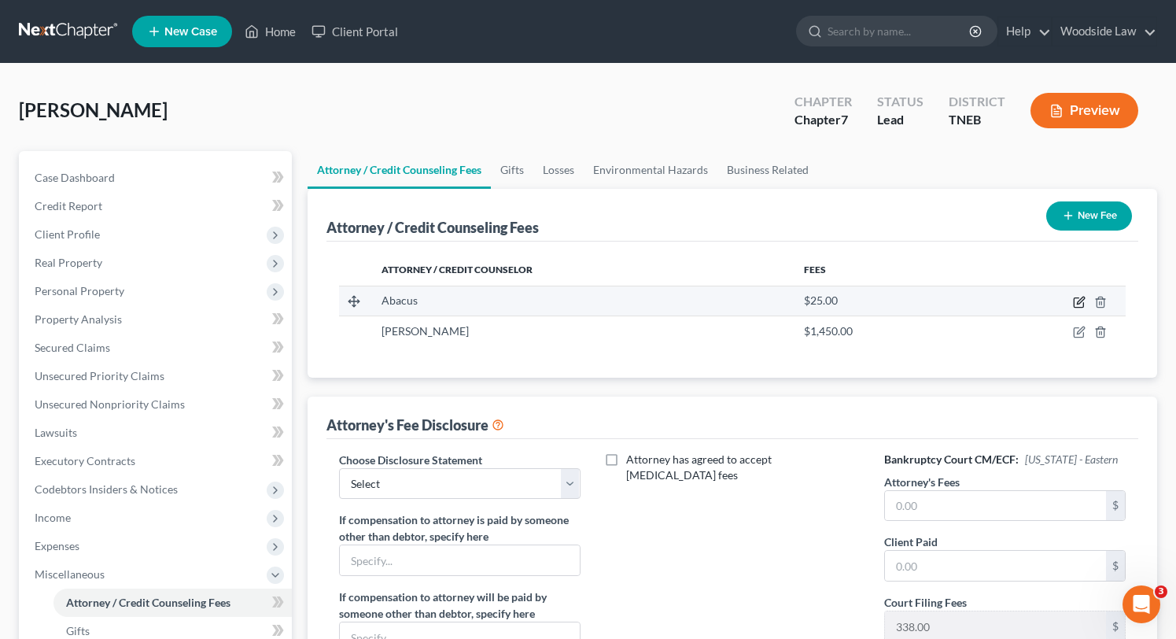
click at [1078, 299] on icon "button" at bounding box center [1079, 302] width 13 height 13
select select "4"
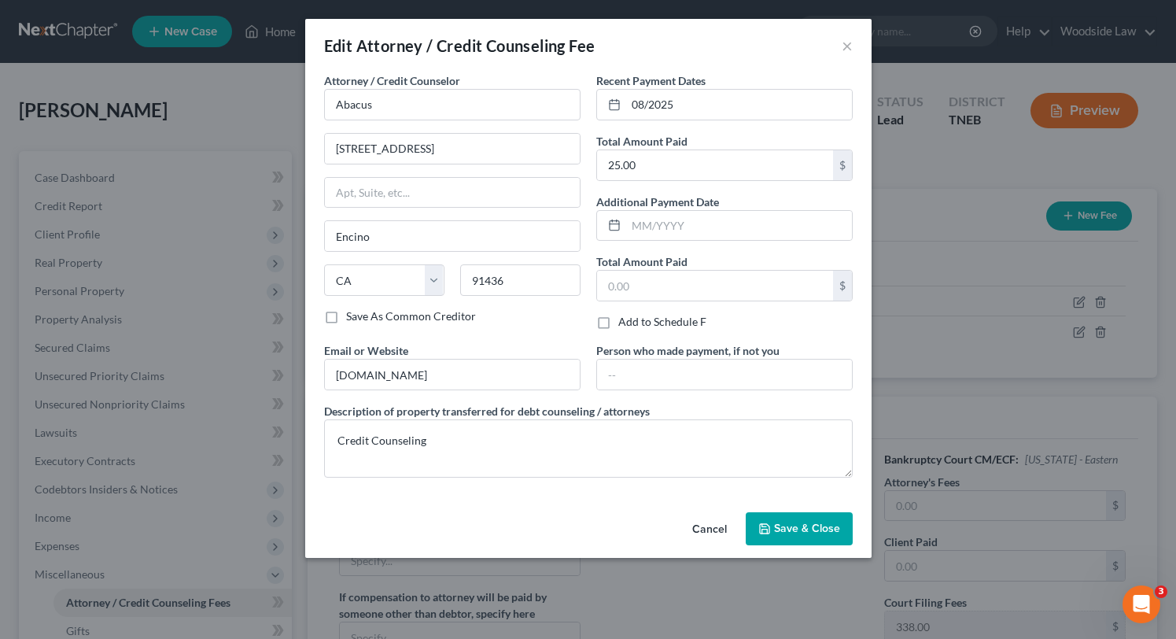
click at [824, 514] on button "Save & Close" at bounding box center [799, 528] width 107 height 33
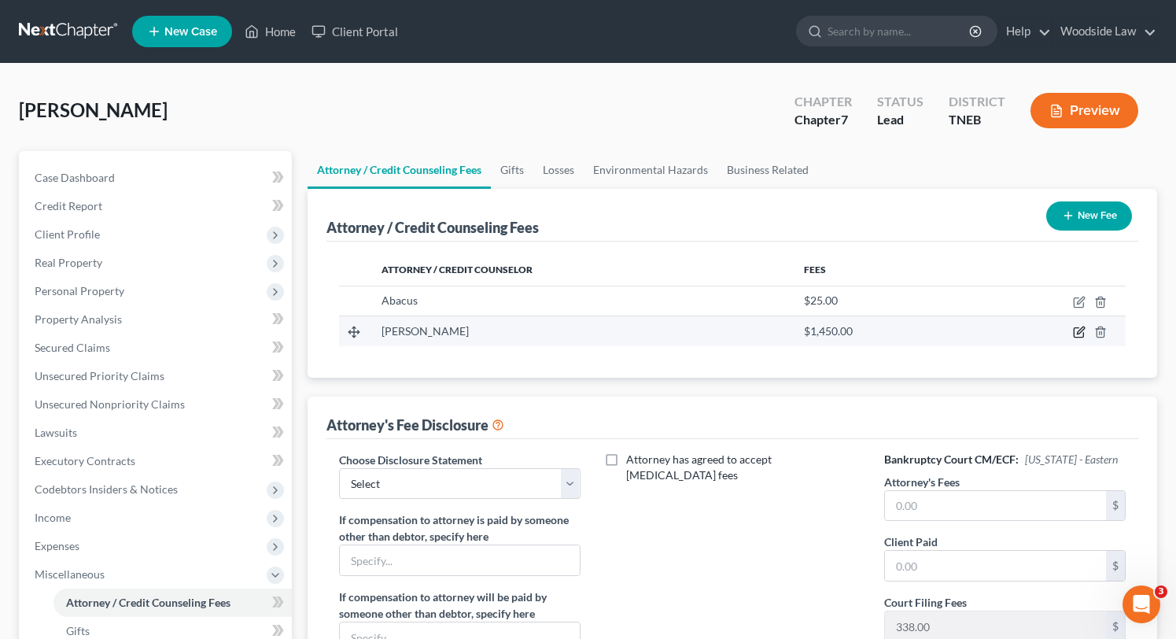
click at [1075, 334] on icon "button" at bounding box center [1079, 332] width 13 height 13
select select "44"
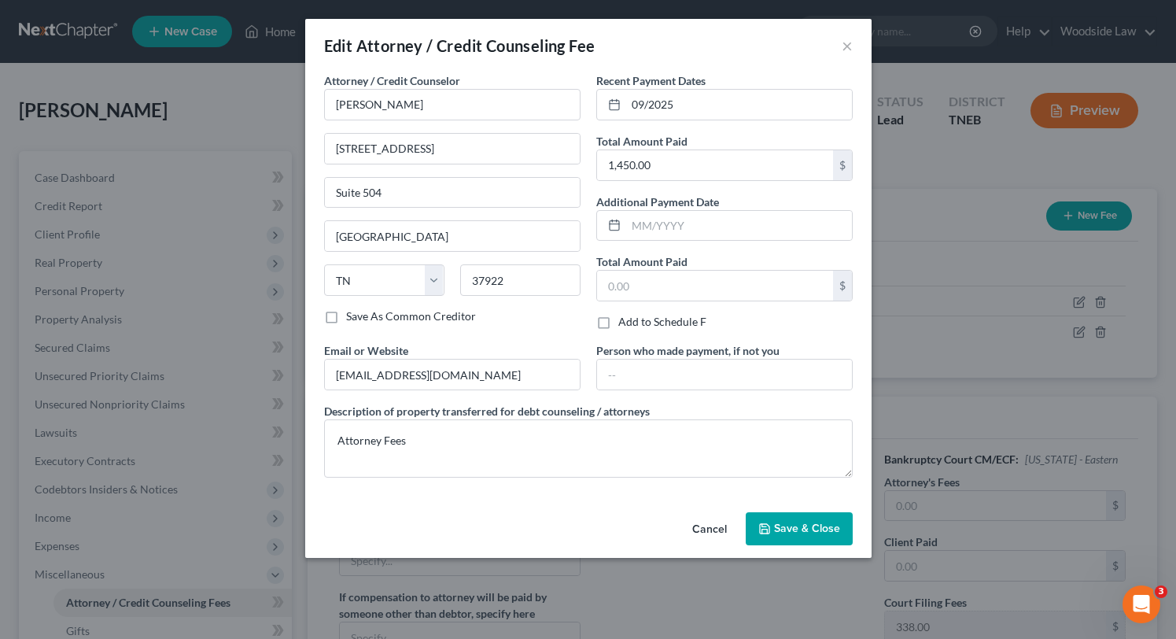
click at [809, 512] on button "Save & Close" at bounding box center [799, 528] width 107 height 33
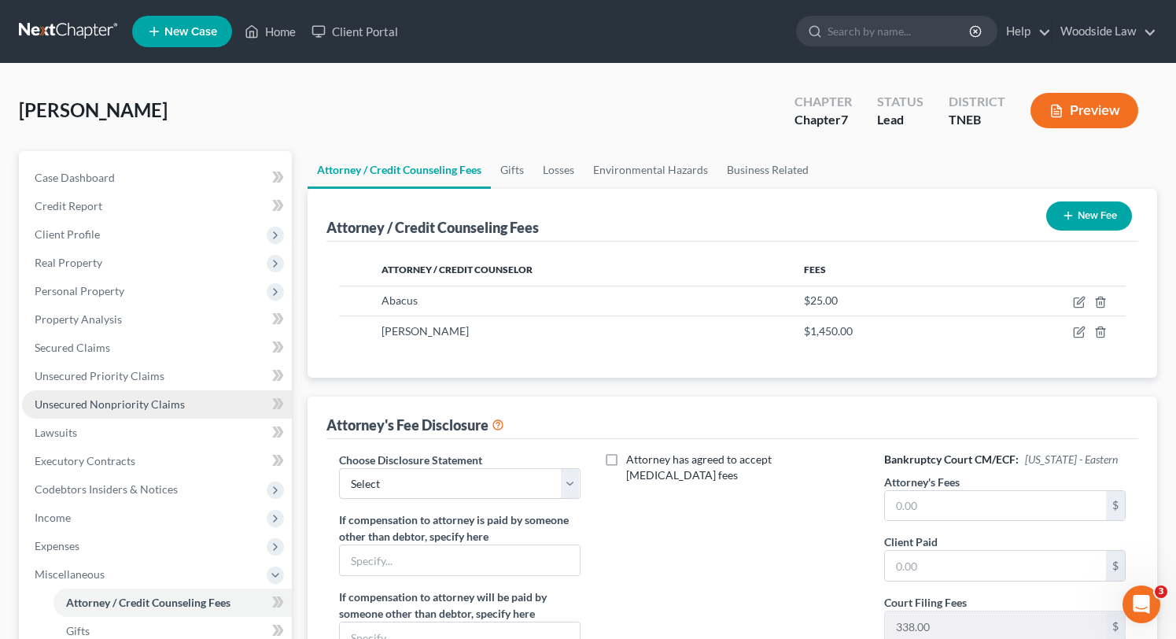
click at [152, 396] on link "Unsecured Nonpriority Claims" at bounding box center [157, 404] width 270 height 28
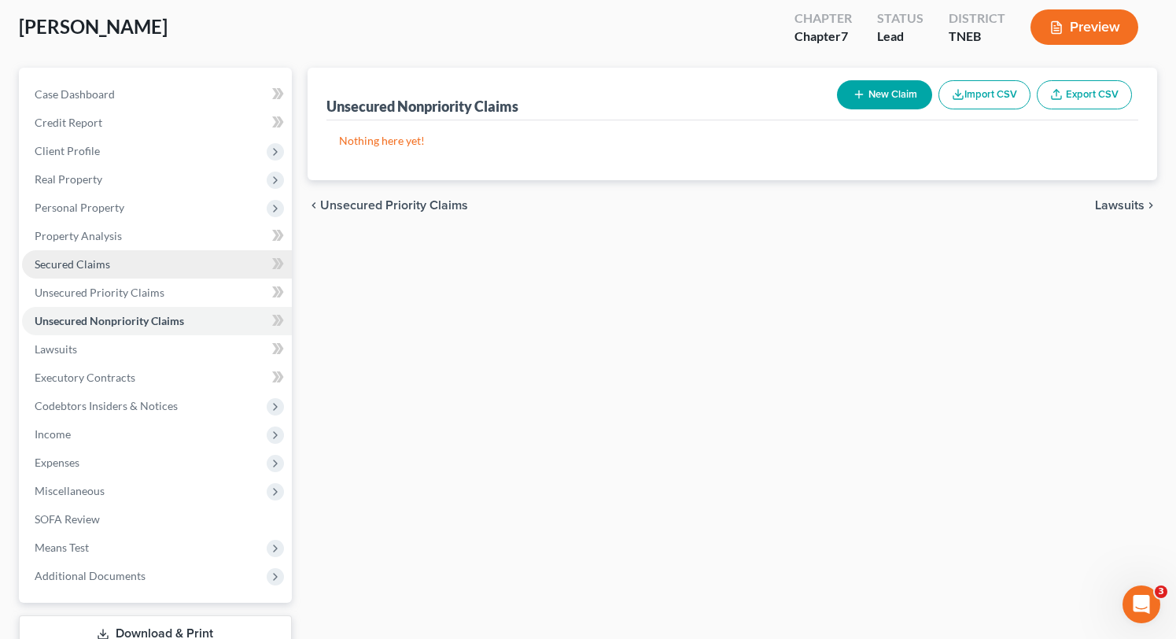
scroll to position [91, 0]
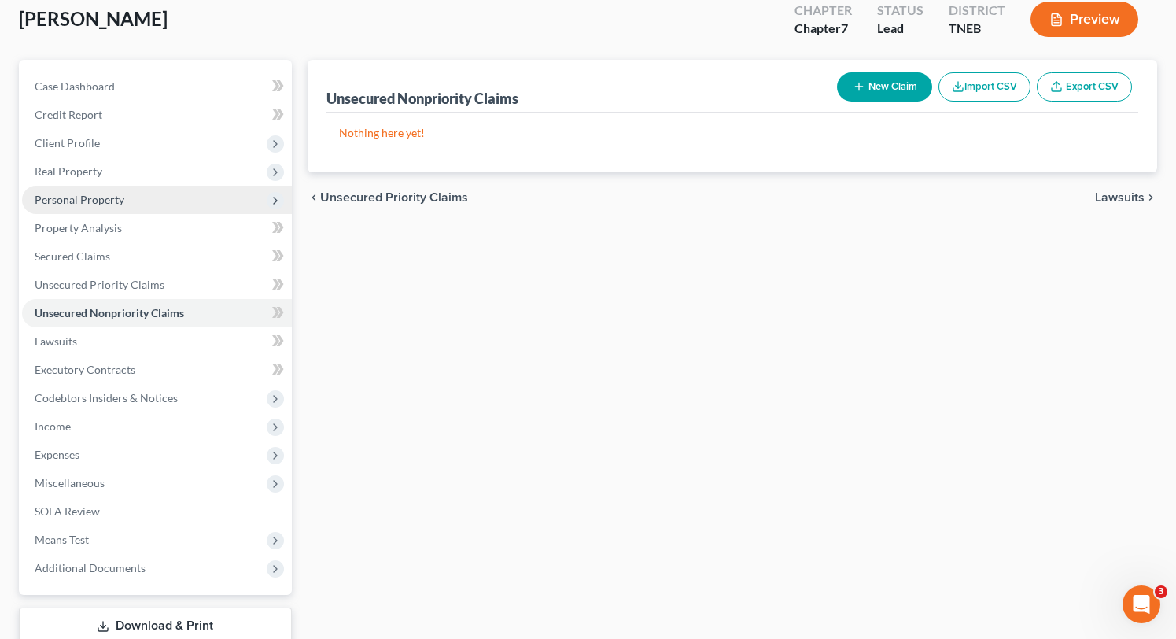
click at [94, 201] on span "Personal Property" at bounding box center [80, 199] width 90 height 13
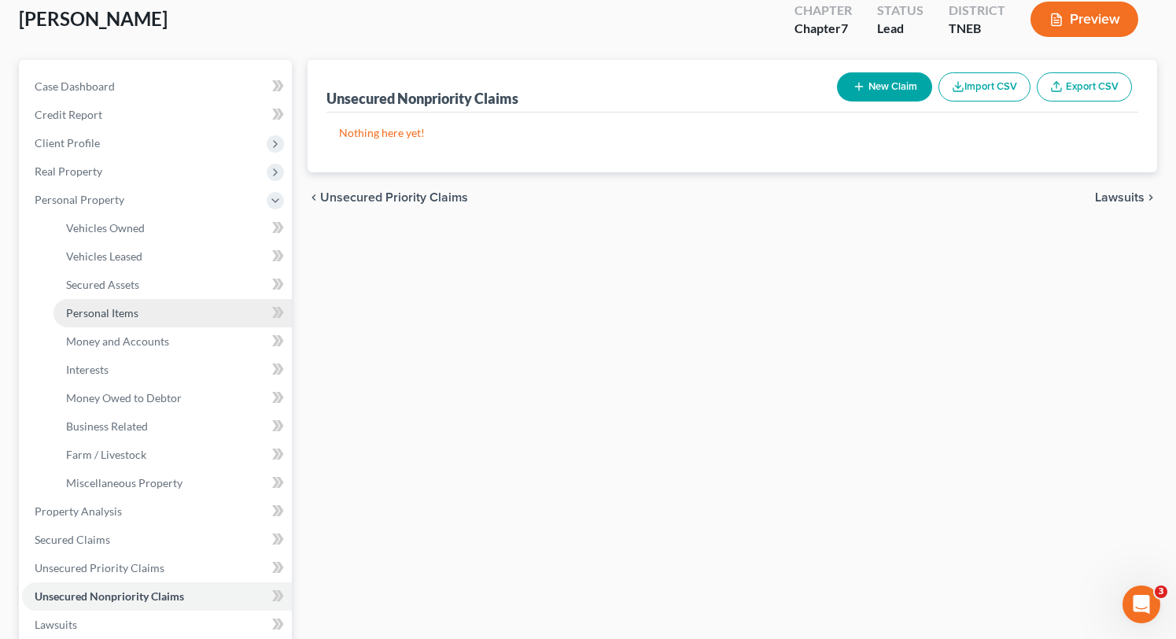
click at [120, 313] on span "Personal Items" at bounding box center [102, 312] width 72 height 13
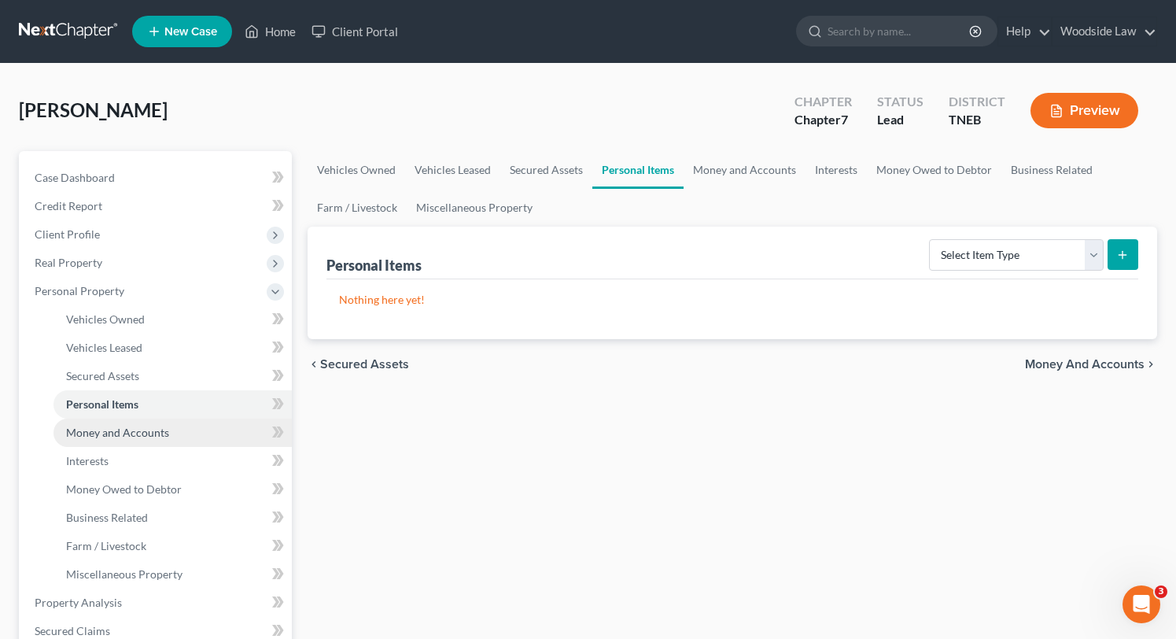
click at [141, 435] on span "Money and Accounts" at bounding box center [117, 432] width 103 height 13
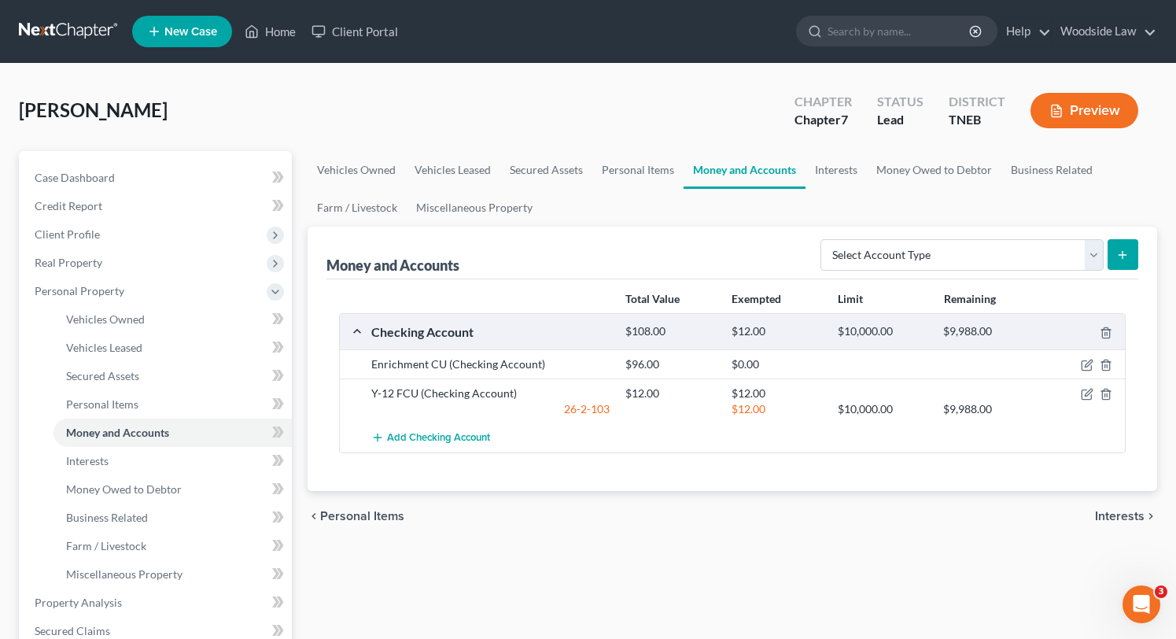
click at [526, 252] on div "Money and Accounts Select Account Type Brokerage Cash on Hand Certificates of D…" at bounding box center [732, 253] width 812 height 53
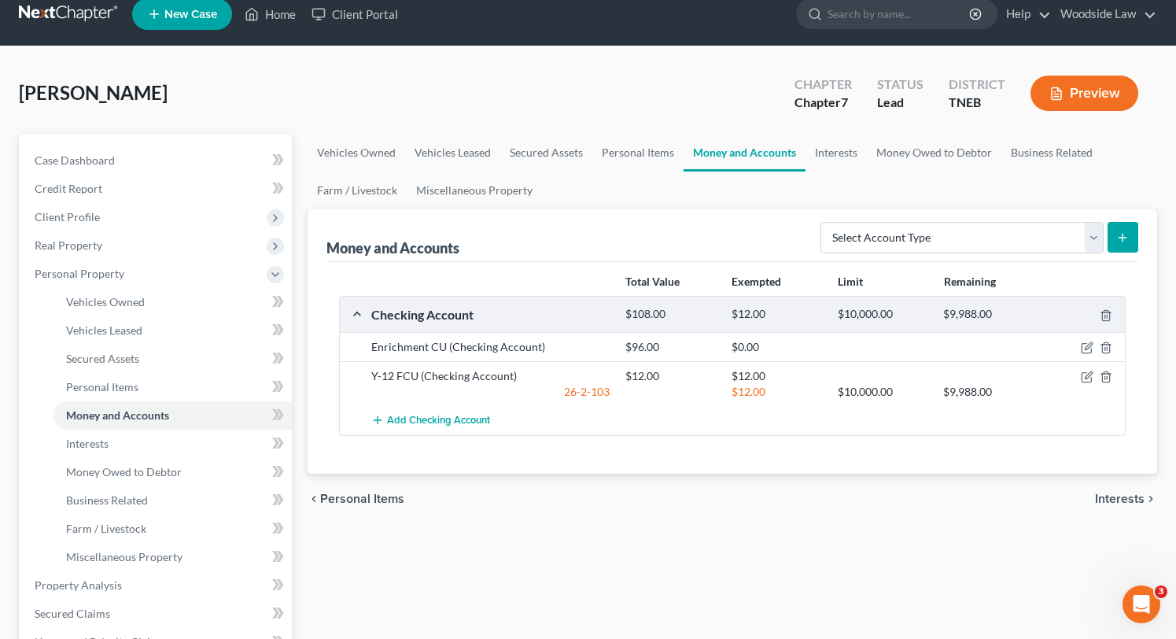
scroll to position [19, 0]
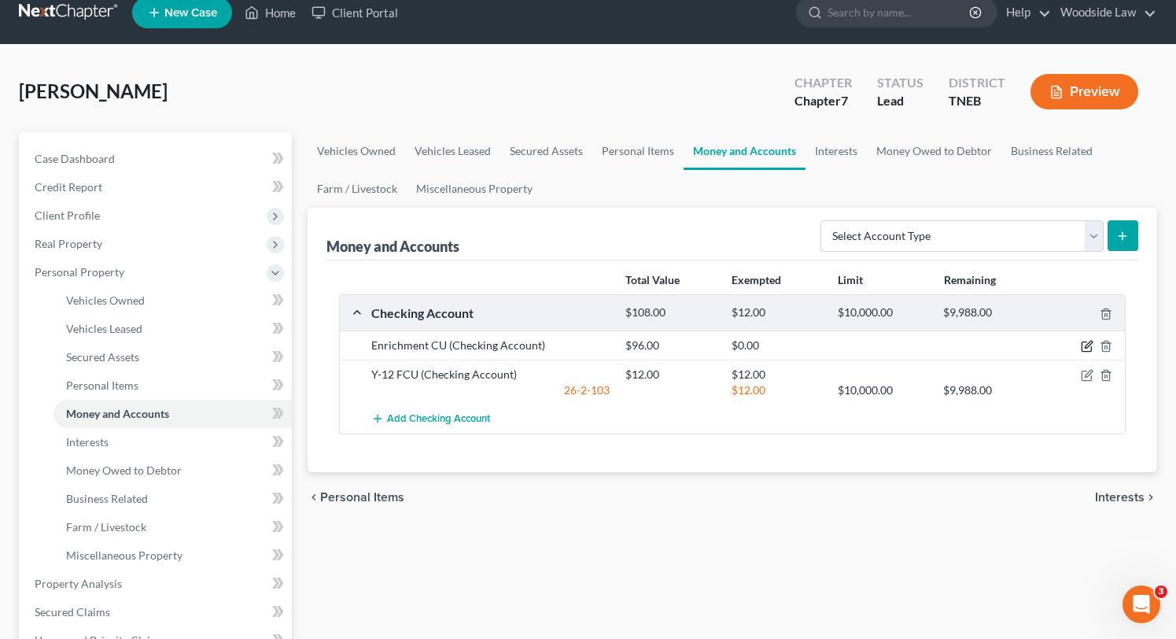
click at [1085, 350] on icon "button" at bounding box center [1087, 346] width 13 height 13
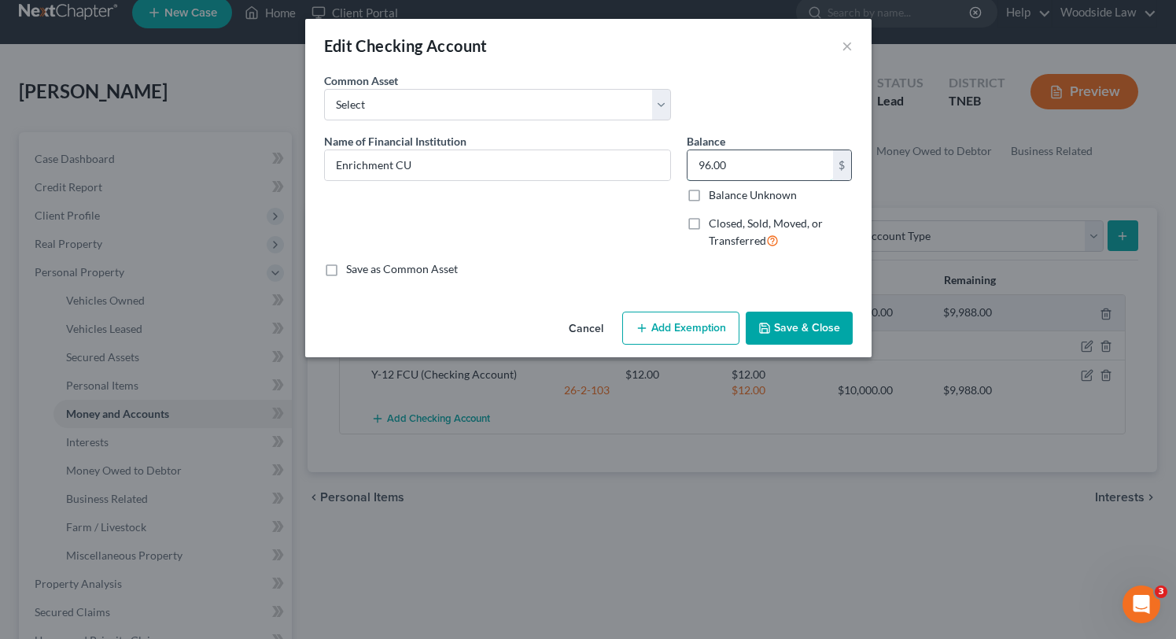
click at [726, 171] on input "96.00" at bounding box center [760, 165] width 146 height 30
type input "88"
click at [668, 327] on button "Add Exemption" at bounding box center [680, 327] width 117 height 33
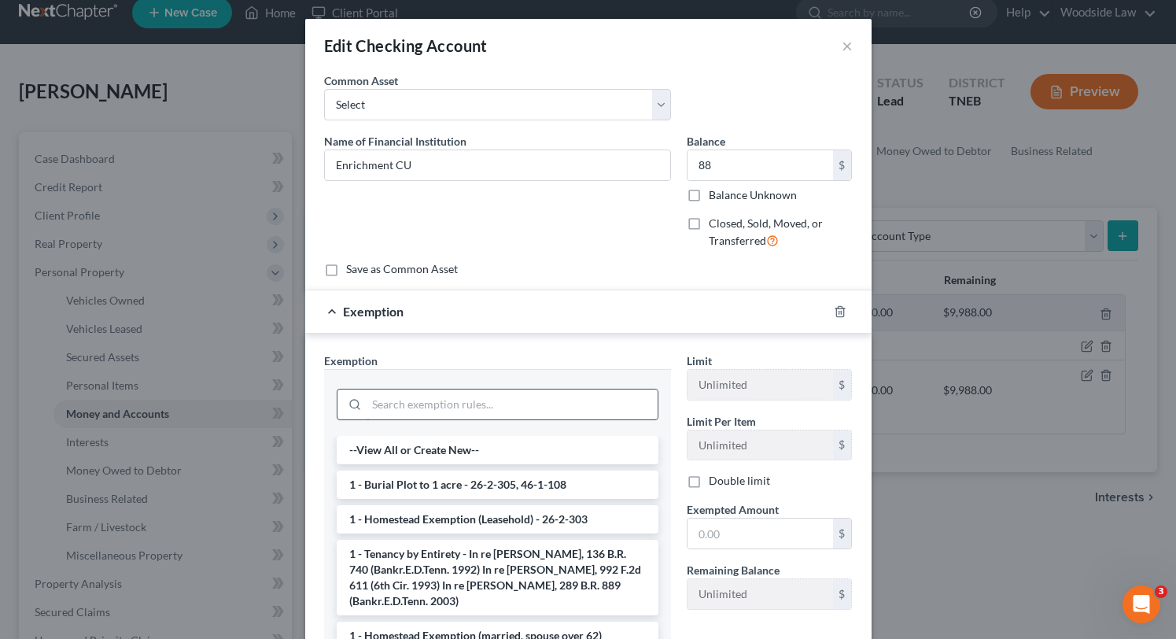
click at [514, 412] on input "search" at bounding box center [512, 404] width 291 height 30
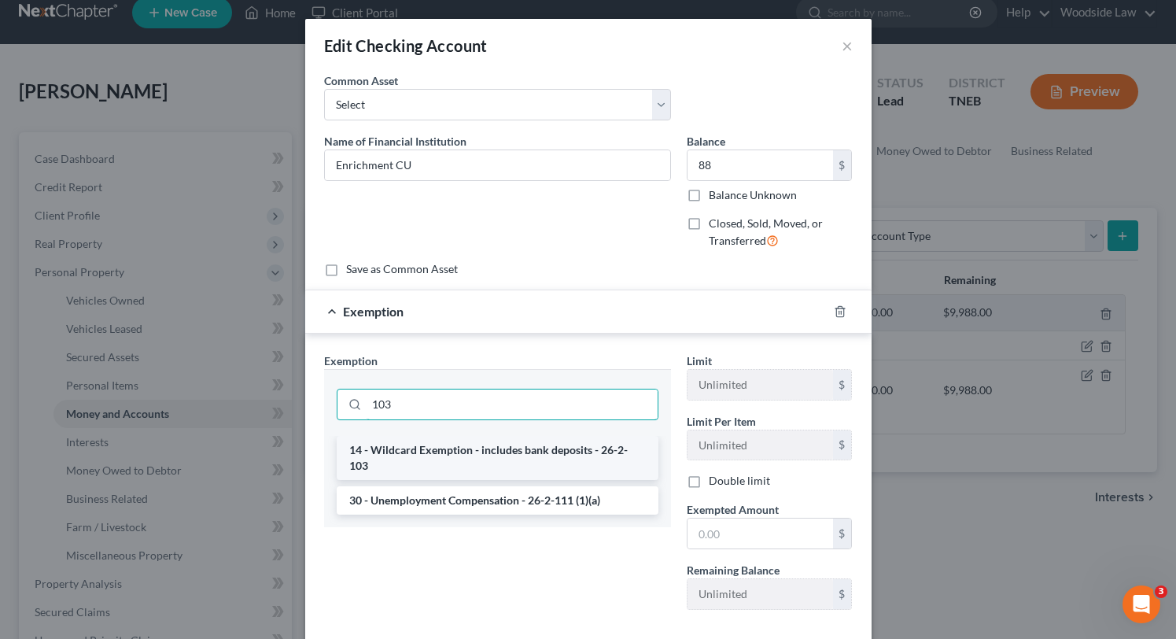
type input "103"
click at [525, 454] on li "14 - Wildcard Exemption - includes bank deposits - 26-2-103" at bounding box center [498, 458] width 322 height 44
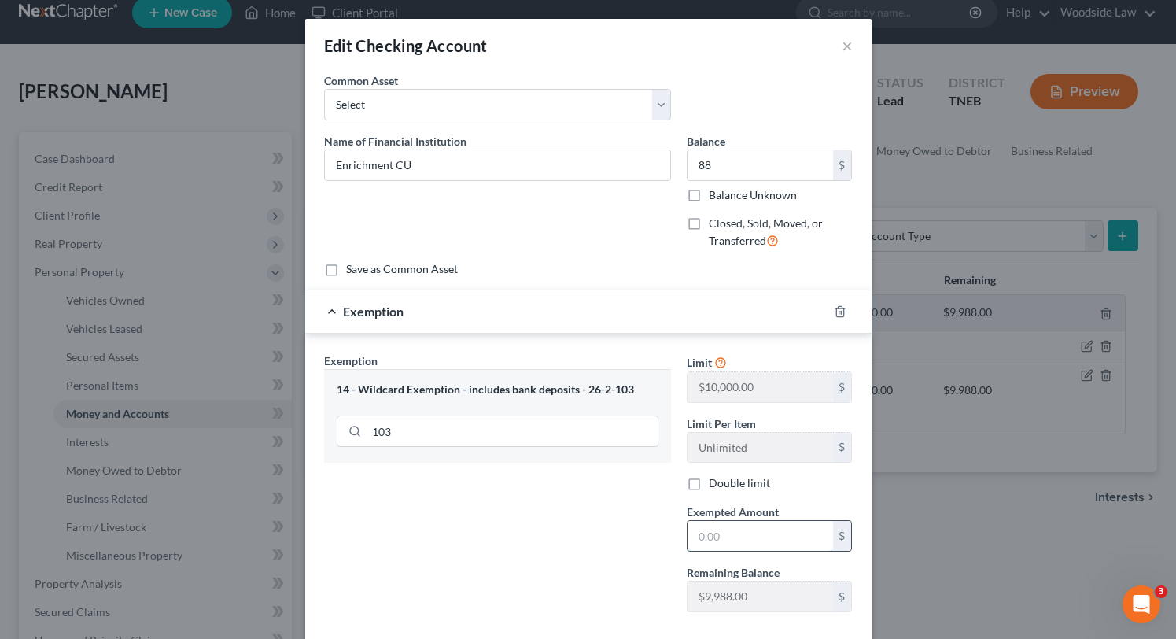
click at [743, 542] on input "text" at bounding box center [760, 536] width 146 height 30
type input "88"
click at [660, 521] on div "Exemption Set must be selected for CA. Exemption * 14 - Wildcard Exemption - in…" at bounding box center [497, 488] width 363 height 272
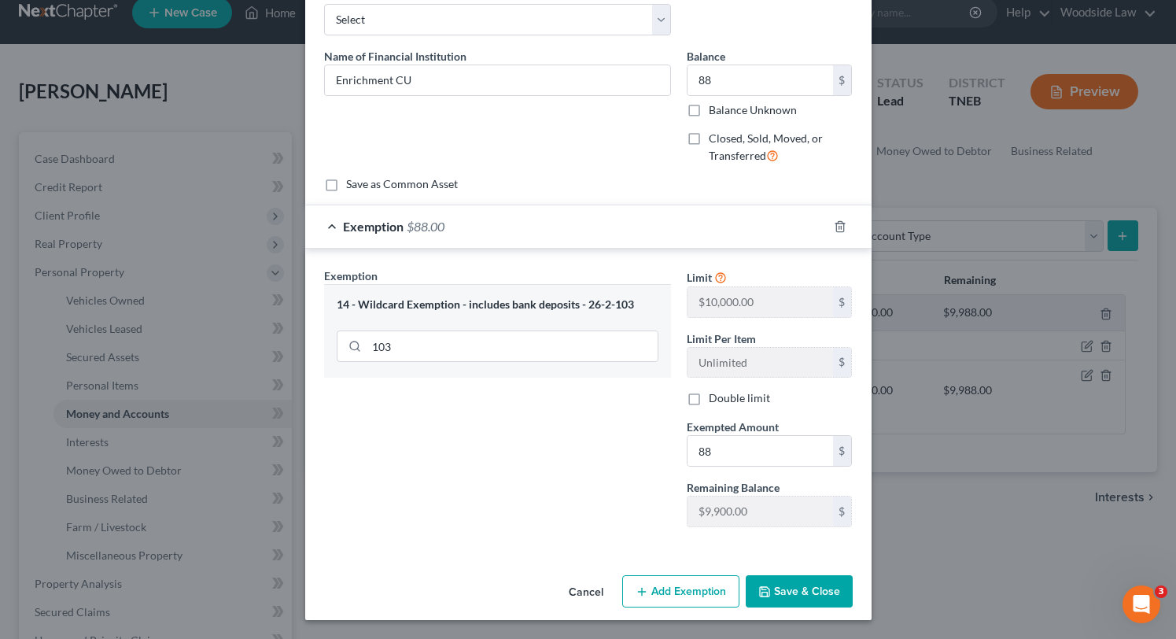
scroll to position [85, 0]
click at [813, 585] on button "Save & Close" at bounding box center [799, 591] width 107 height 33
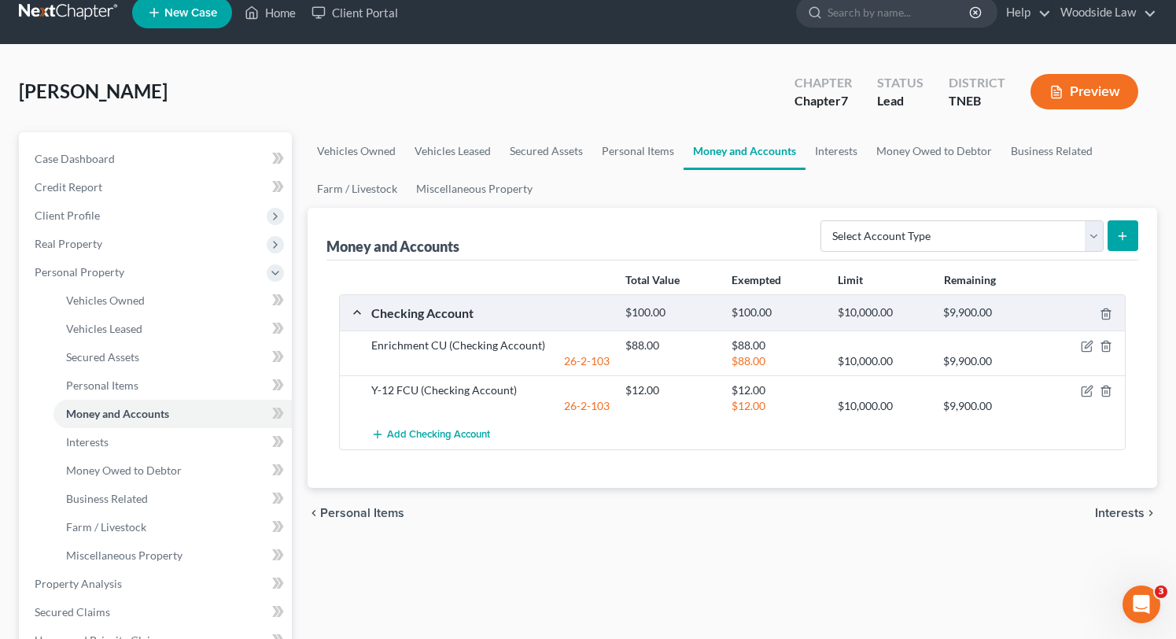
click at [905, 551] on div "Vehicles Owned Vehicles Leased Secured Assets Personal Items Money and Accounts…" at bounding box center [732, 586] width 865 height 908
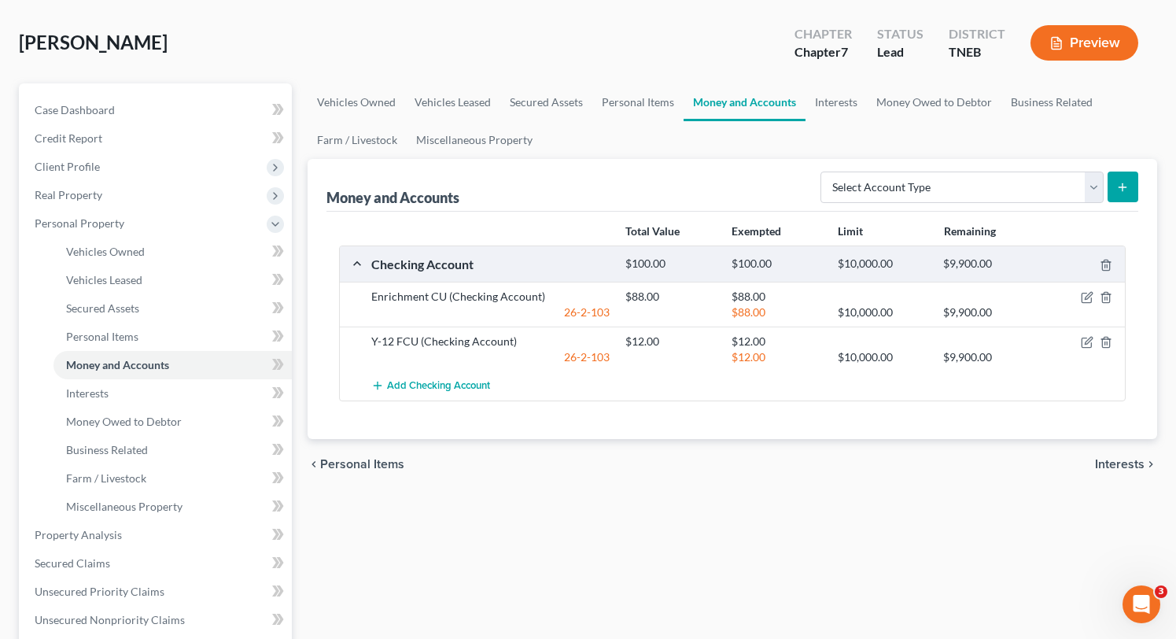
scroll to position [65, 0]
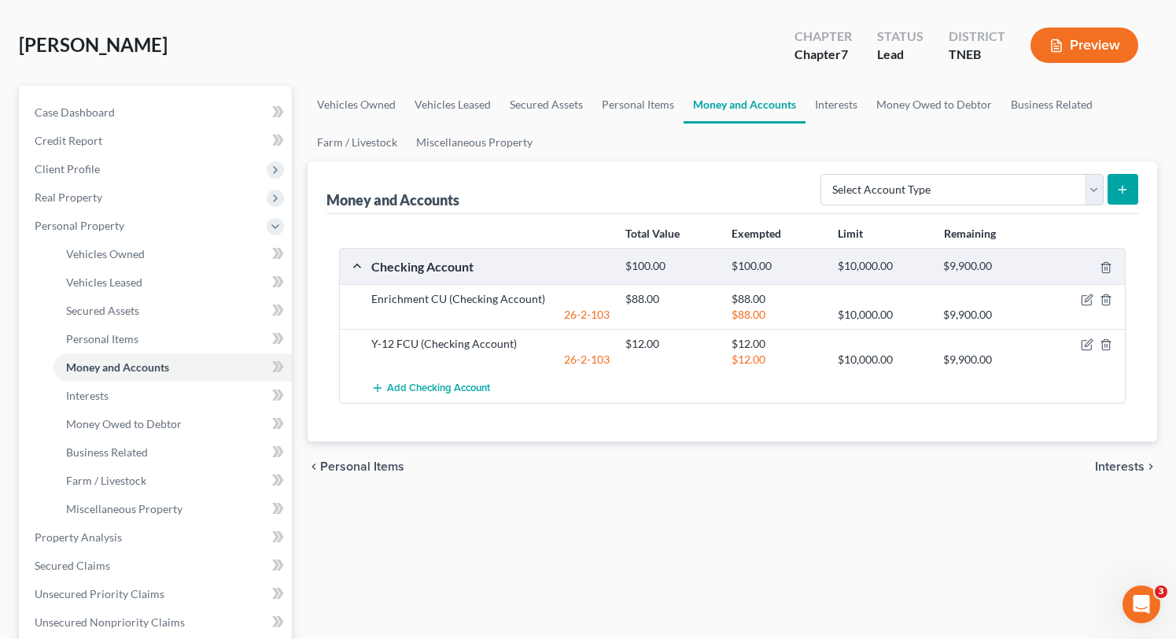
click at [1122, 461] on span "Interests" at bounding box center [1120, 466] width 50 height 13
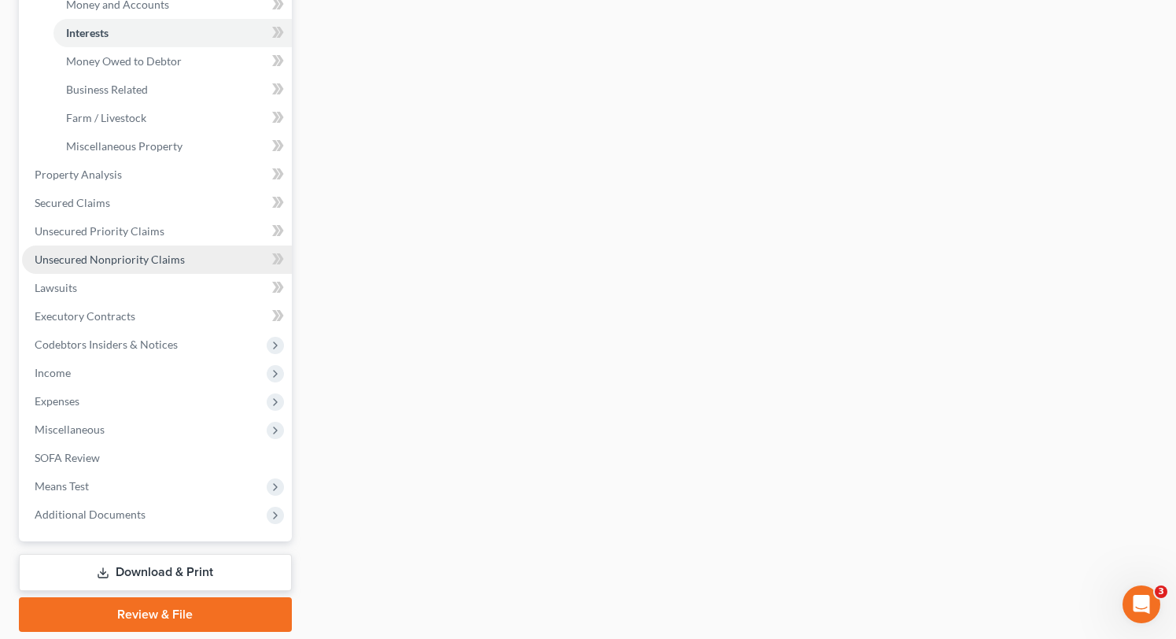
click at [105, 254] on span "Unsecured Nonpriority Claims" at bounding box center [110, 258] width 150 height 13
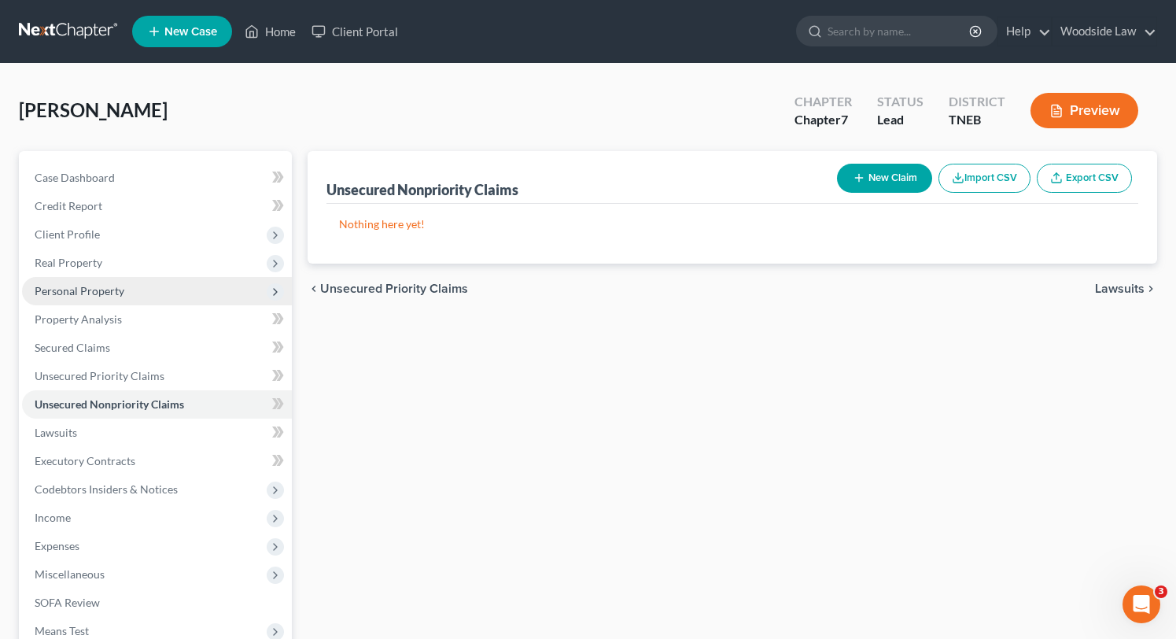
click at [96, 288] on span "Personal Property" at bounding box center [80, 290] width 90 height 13
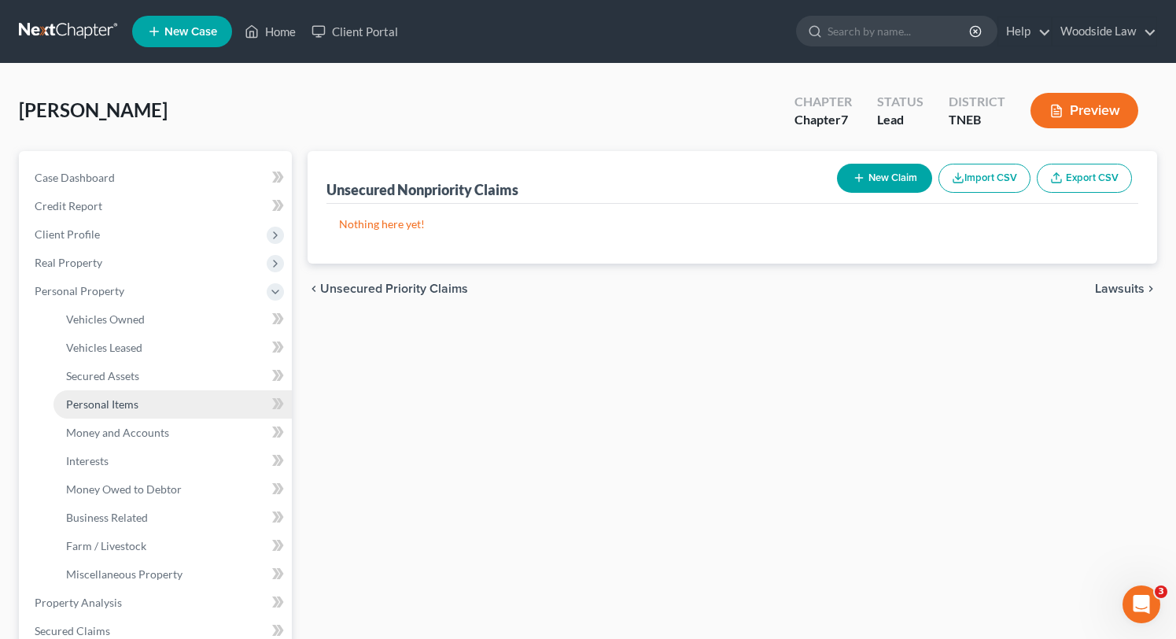
click at [123, 397] on span "Personal Items" at bounding box center [102, 403] width 72 height 13
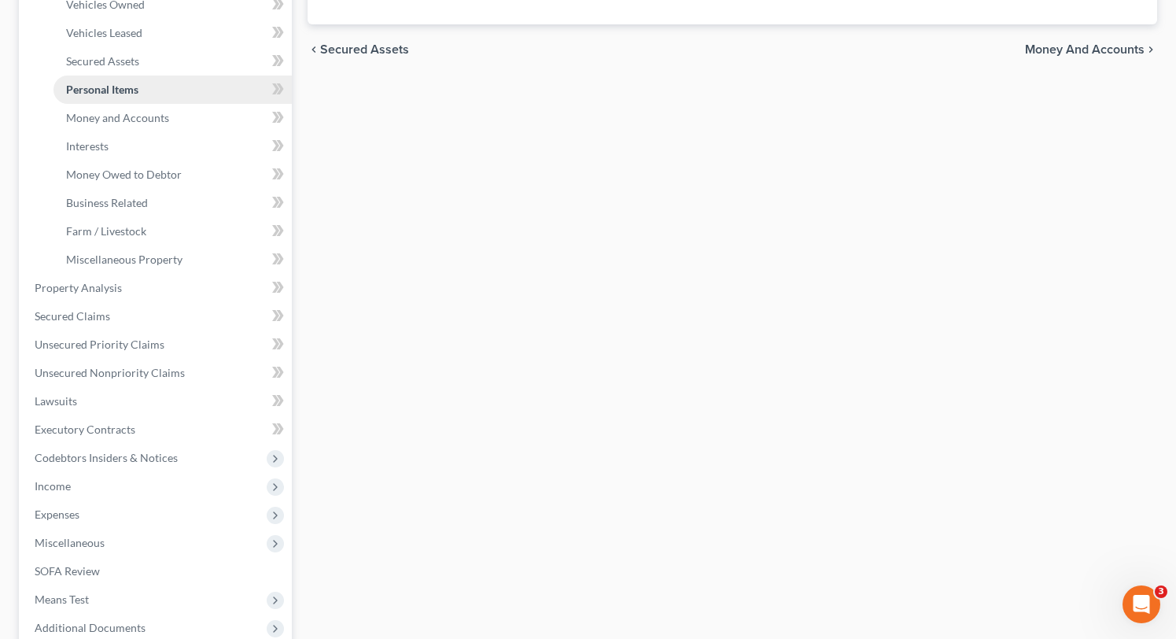
scroll to position [319, 0]
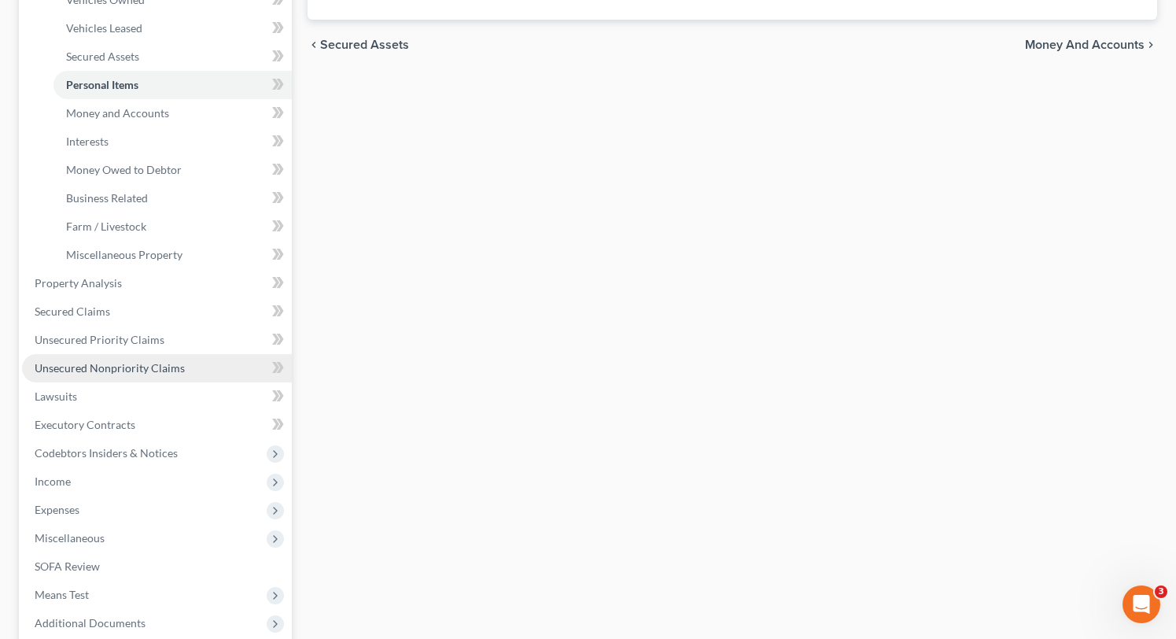
click at [137, 358] on link "Unsecured Nonpriority Claims" at bounding box center [157, 368] width 270 height 28
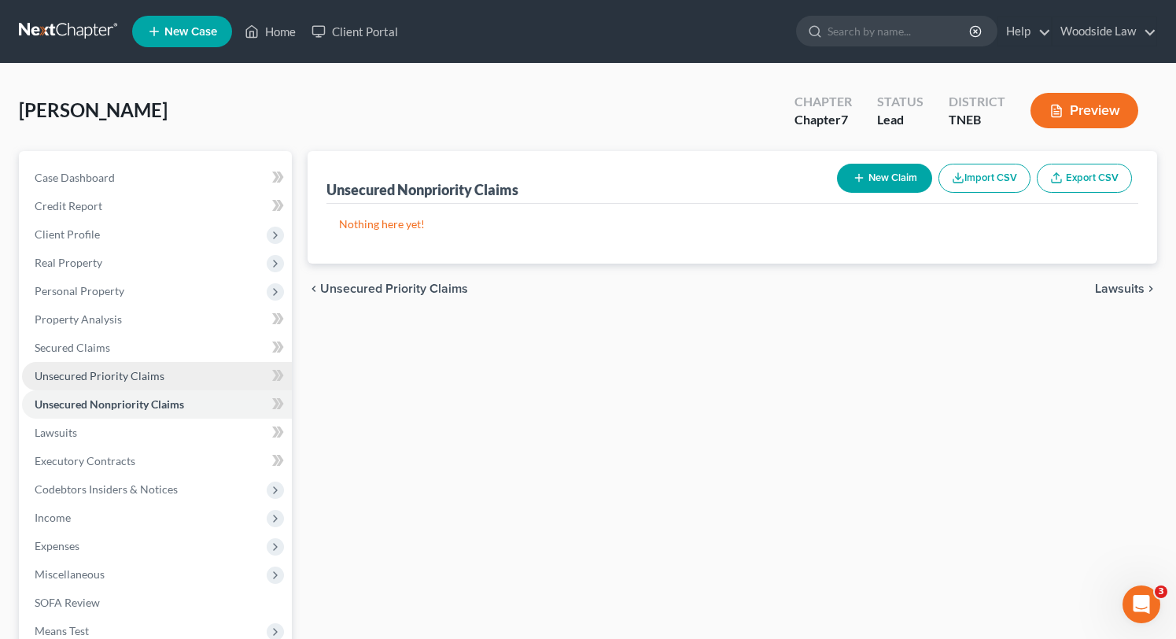
click at [138, 374] on span "Unsecured Priority Claims" at bounding box center [100, 375] width 130 height 13
click at [153, 397] on span "Unsecured Nonpriority Claims" at bounding box center [110, 403] width 150 height 13
click at [138, 375] on span "Unsecured Priority Claims" at bounding box center [100, 375] width 130 height 13
click at [159, 402] on span "Unsecured Nonpriority Claims" at bounding box center [110, 403] width 150 height 13
